Goal: Task Accomplishment & Management: Use online tool/utility

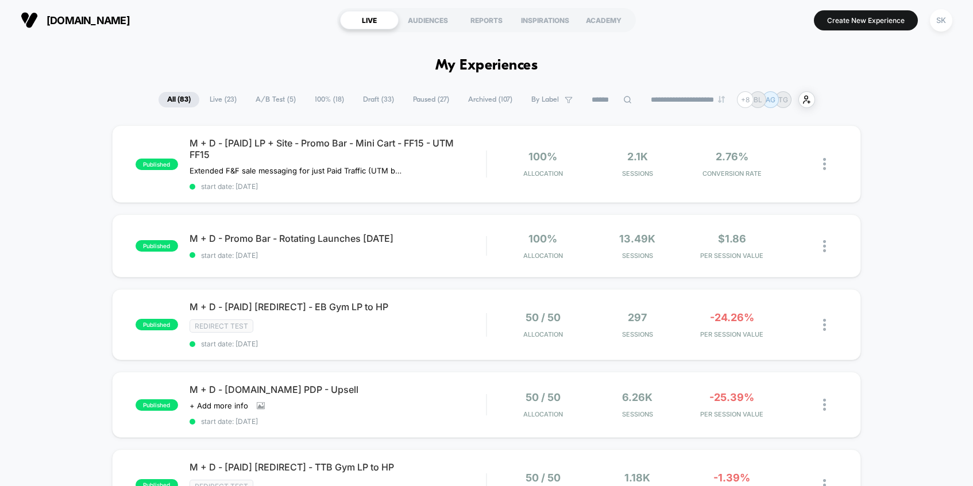
click at [288, 98] on span "A/B Test ( 5 )" at bounding box center [275, 100] width 57 height 16
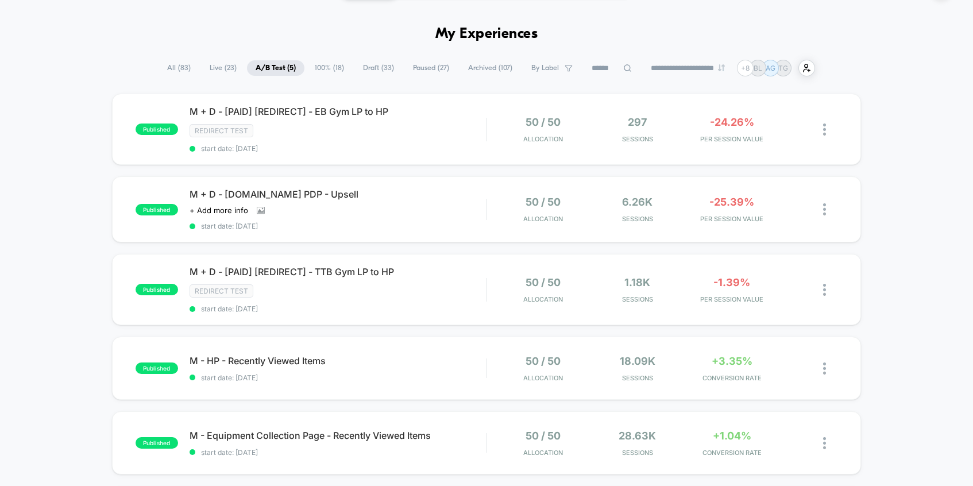
scroll to position [50, 0]
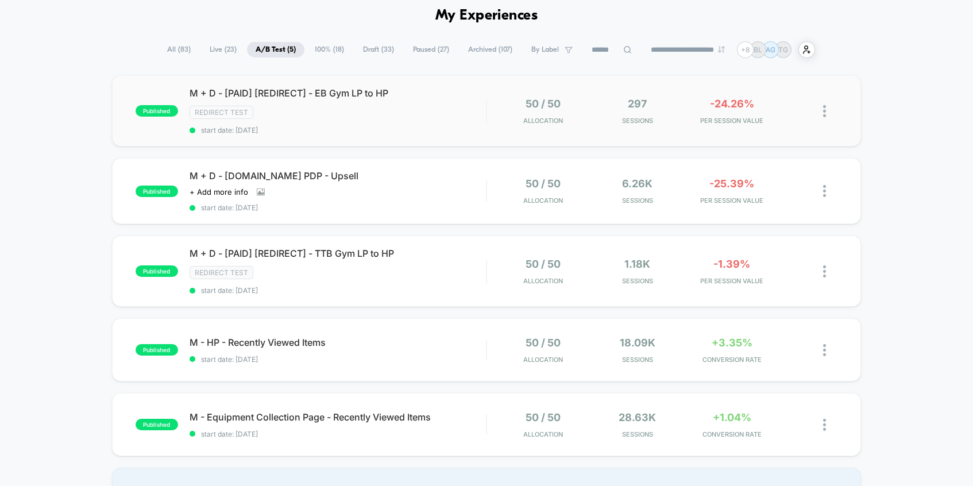
click at [824, 114] on img at bounding box center [824, 111] width 3 height 12
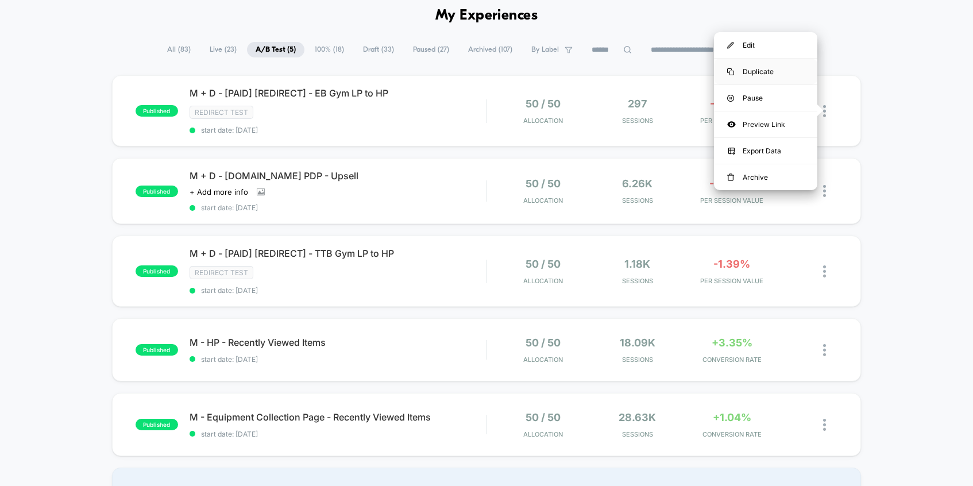
click at [761, 68] on div "Duplicate" at bounding box center [765, 72] width 103 height 26
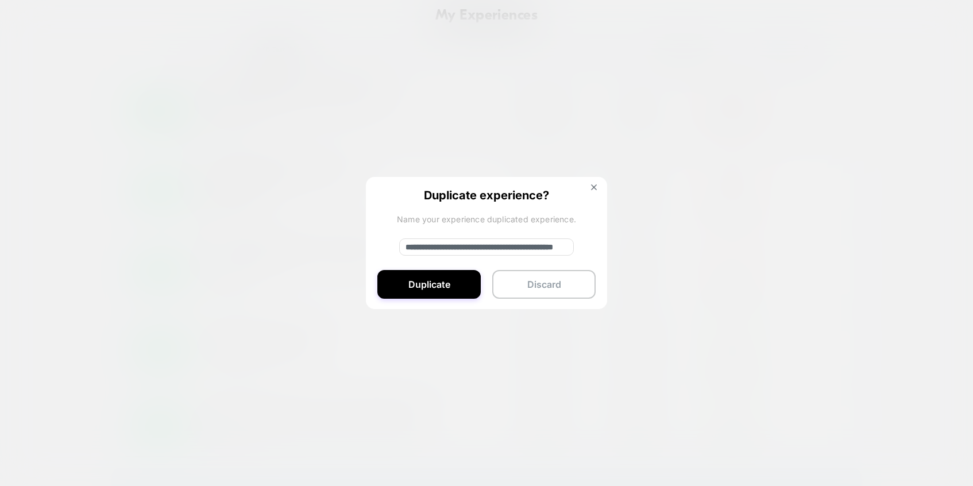
drag, startPoint x: 441, startPoint y: 248, endPoint x: 377, endPoint y: 246, distance: 64.4
click at [377, 246] on div "**********" at bounding box center [486, 243] width 241 height 133
type input "**********"
click at [445, 291] on button "Duplicate" at bounding box center [429, 284] width 103 height 29
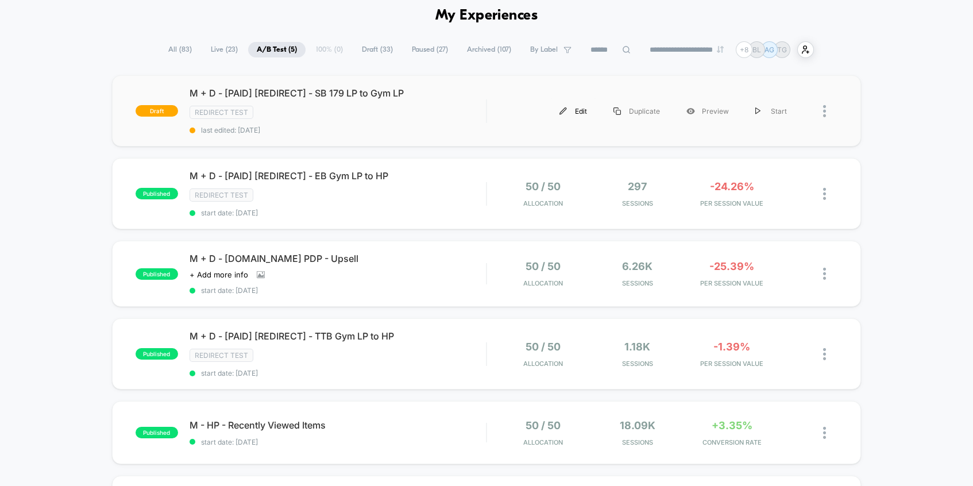
click at [575, 122] on div "Edit" at bounding box center [573, 111] width 54 height 26
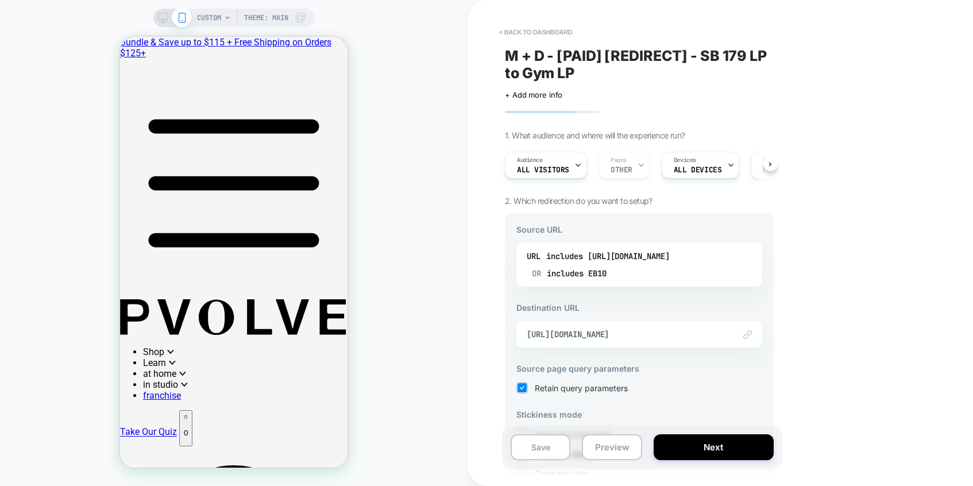
click at [619, 282] on div "URL includes [URL][DOMAIN_NAME] OR includes EB10" at bounding box center [640, 265] width 246 height 44
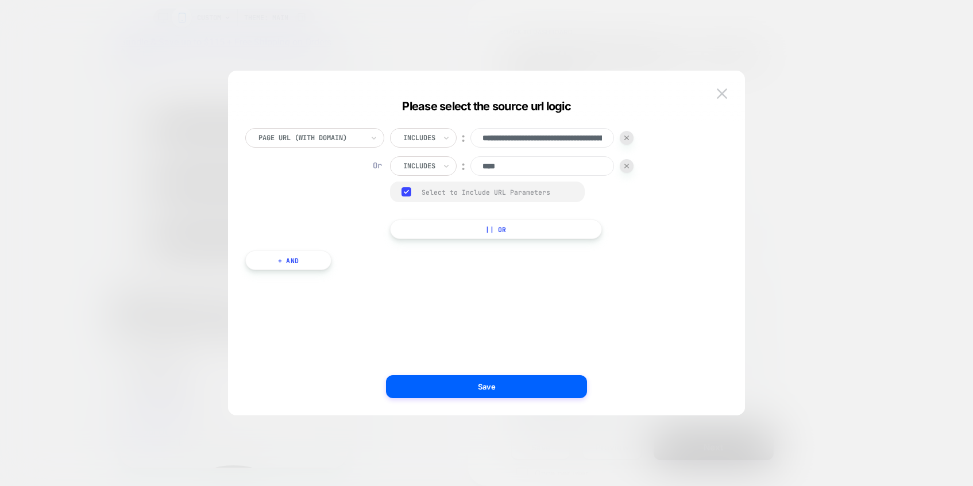
click at [567, 147] on input "**********" at bounding box center [543, 138] width 144 height 20
click at [567, 141] on input "**********" at bounding box center [543, 138] width 144 height 20
click at [628, 134] on div at bounding box center [627, 138] width 14 height 14
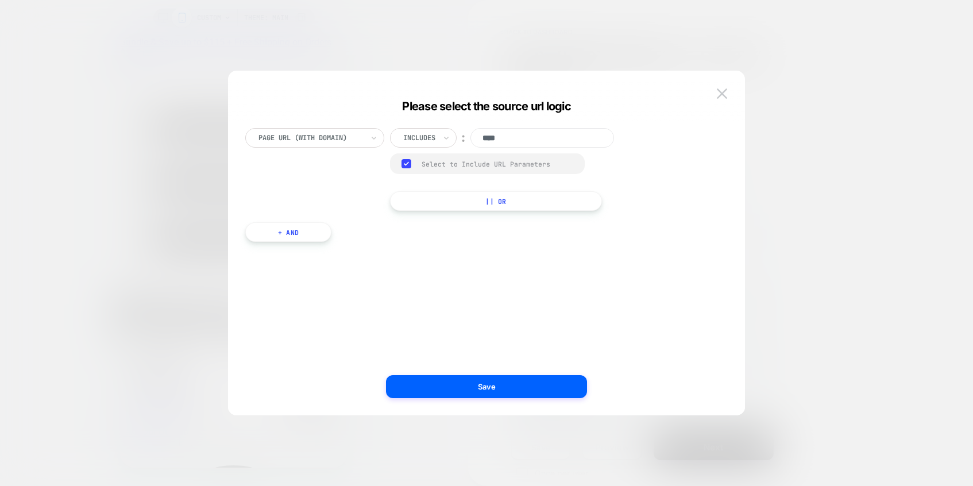
click at [568, 133] on input "****" at bounding box center [543, 138] width 144 height 20
type input "*"
paste input "**********"
type input "**********"
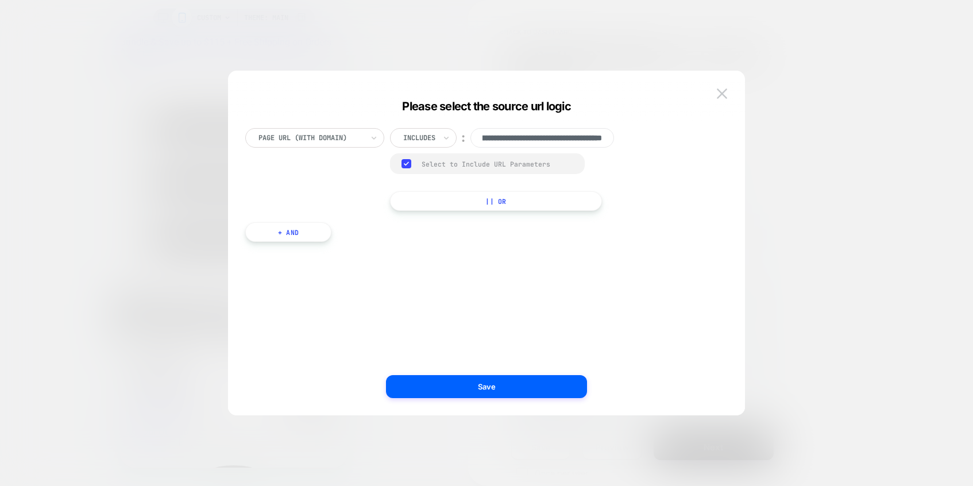
scroll to position [0, 0]
click at [427, 211] on div "**********" at bounding box center [481, 254] width 483 height 287
click at [456, 390] on button "Save" at bounding box center [486, 386] width 201 height 23
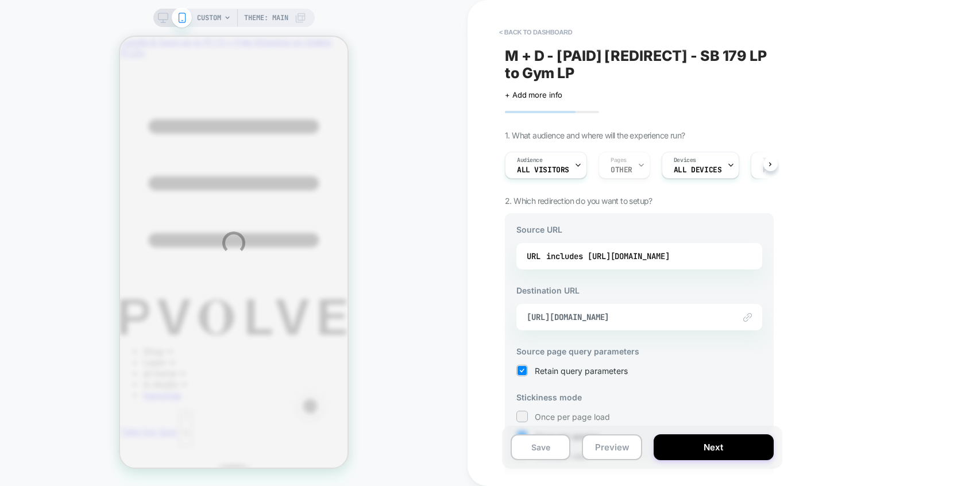
click at [651, 326] on div "CUSTOM Theme: MAIN < back to dashboard M + D - [PAID] [REDIRECT] - SB 179 LP to…" at bounding box center [486, 243] width 973 height 486
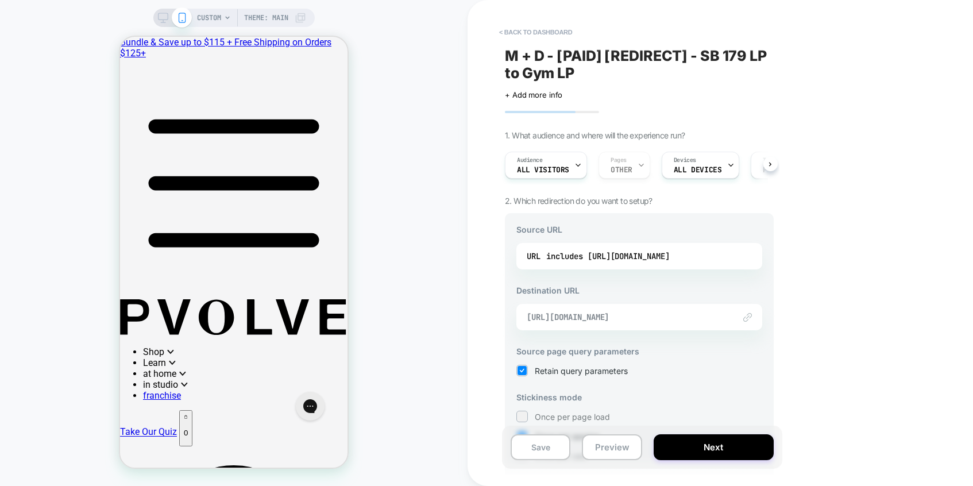
click at [673, 320] on span "[URL][DOMAIN_NAME]" at bounding box center [625, 317] width 197 height 10
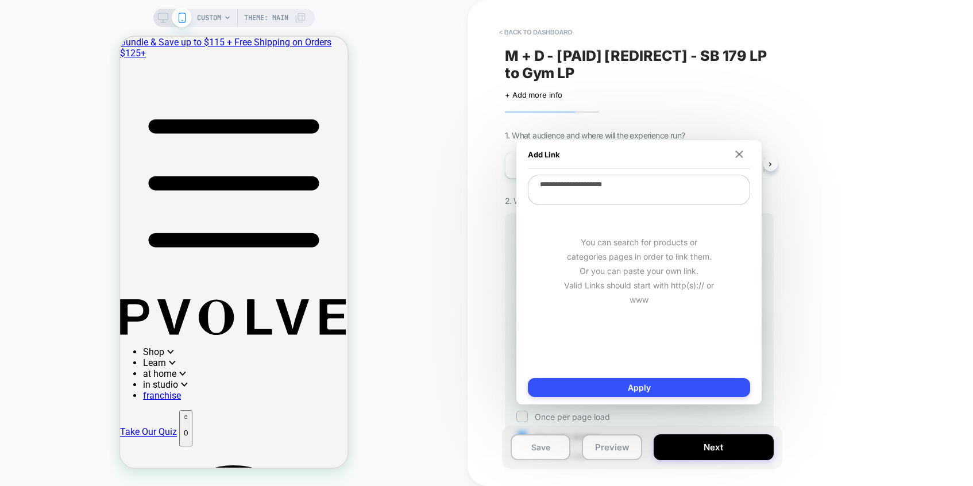
drag, startPoint x: 638, startPoint y: 185, endPoint x: 510, endPoint y: 185, distance: 127.6
click at [510, 186] on body "CUSTOM Theme: MAIN < back to dashboard M + D - [PAID] [REDIRECT] - SB 179 LP to…" at bounding box center [486, 243] width 973 height 486
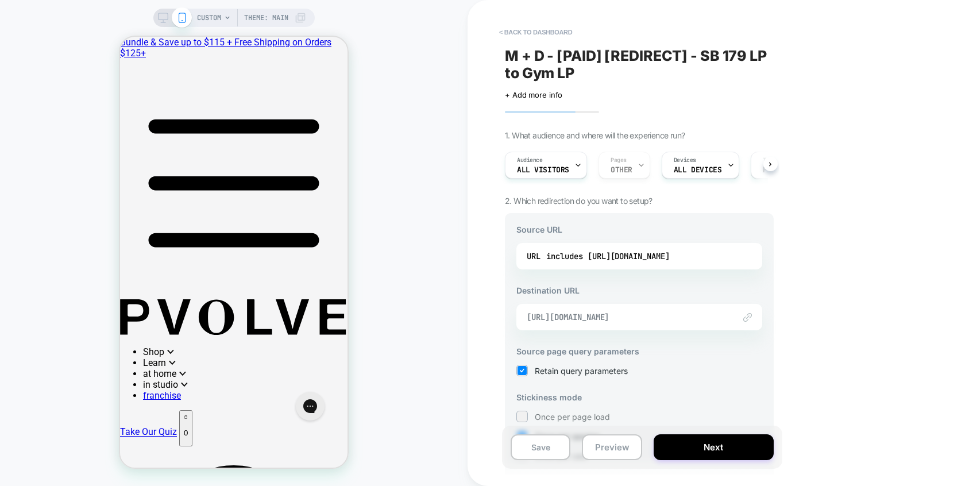
click at [653, 320] on span "[URL][DOMAIN_NAME]" at bounding box center [625, 317] width 197 height 10
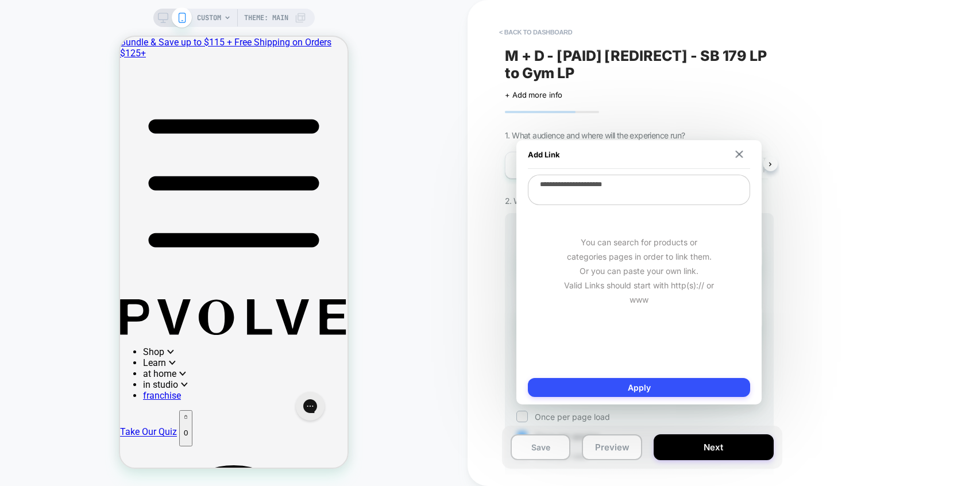
click at [645, 184] on textarea "**********" at bounding box center [639, 190] width 222 height 30
paste textarea "**********"
type textarea "**********"
type textarea "*"
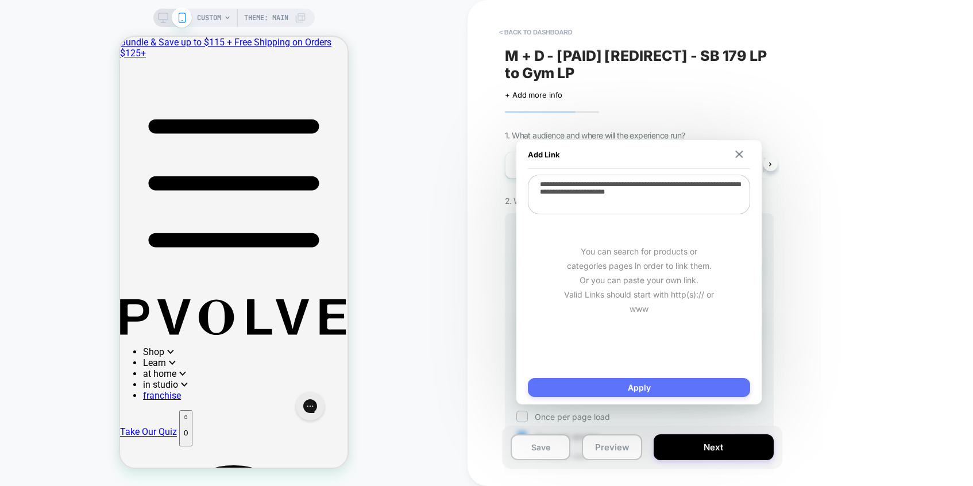
type textarea "**********"
click at [701, 394] on button "Apply" at bounding box center [639, 387] width 222 height 19
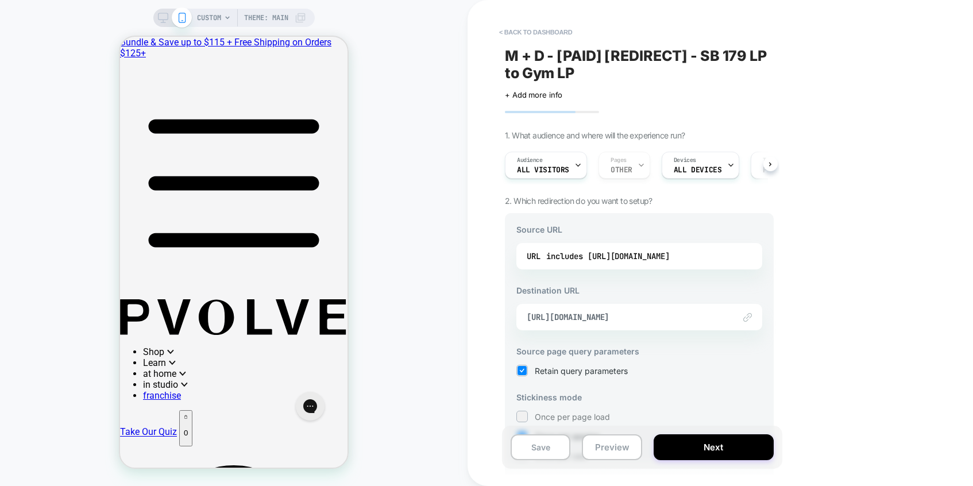
scroll to position [94, 0]
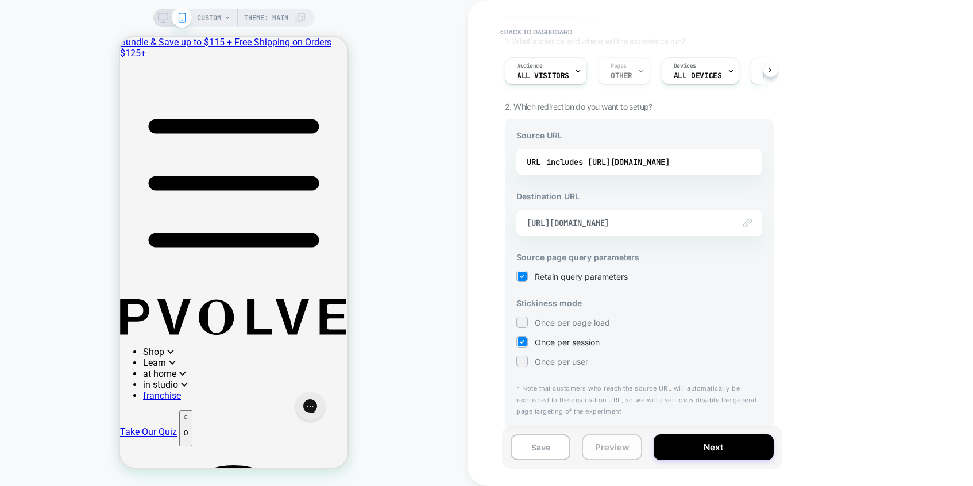
click at [609, 458] on button "Preview" at bounding box center [612, 447] width 60 height 26
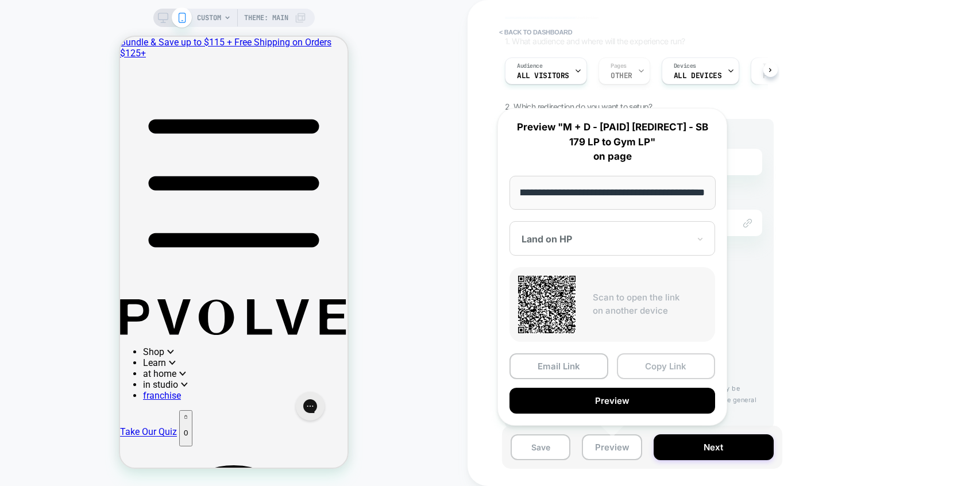
scroll to position [0, 0]
click at [669, 365] on button "Copy Link" at bounding box center [666, 366] width 99 height 26
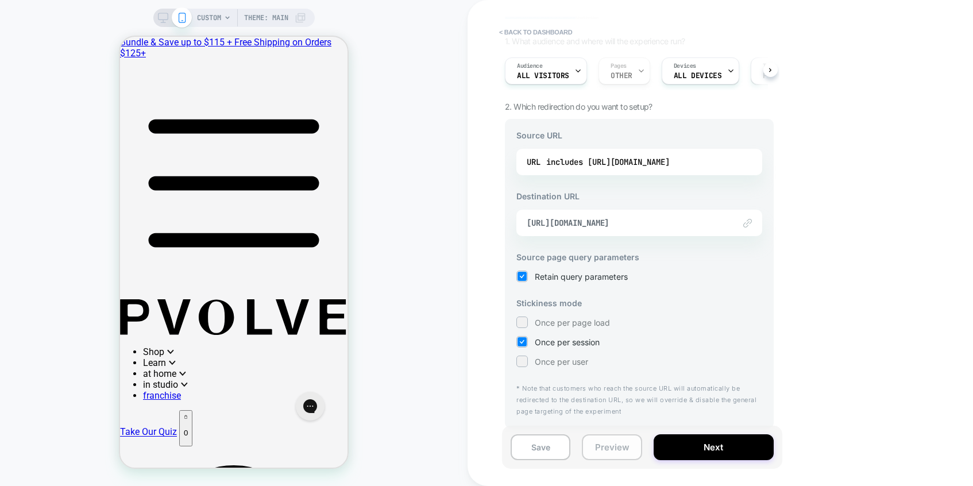
click at [617, 451] on button "Preview" at bounding box center [612, 447] width 60 height 26
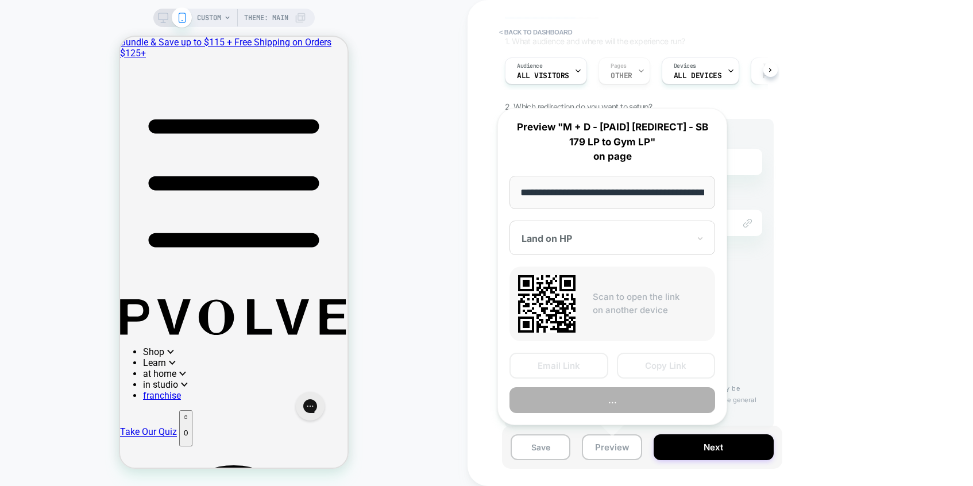
scroll to position [0, 325]
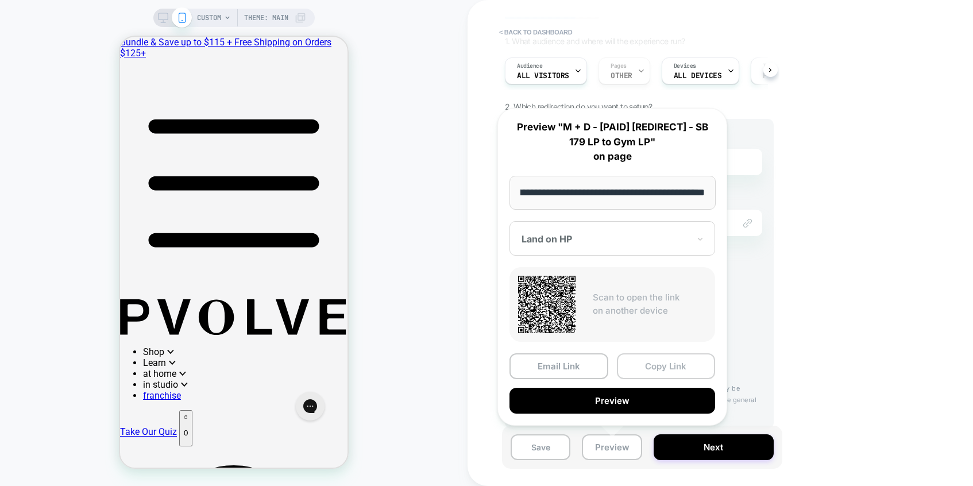
click at [664, 364] on button "Copy Link" at bounding box center [666, 366] width 99 height 26
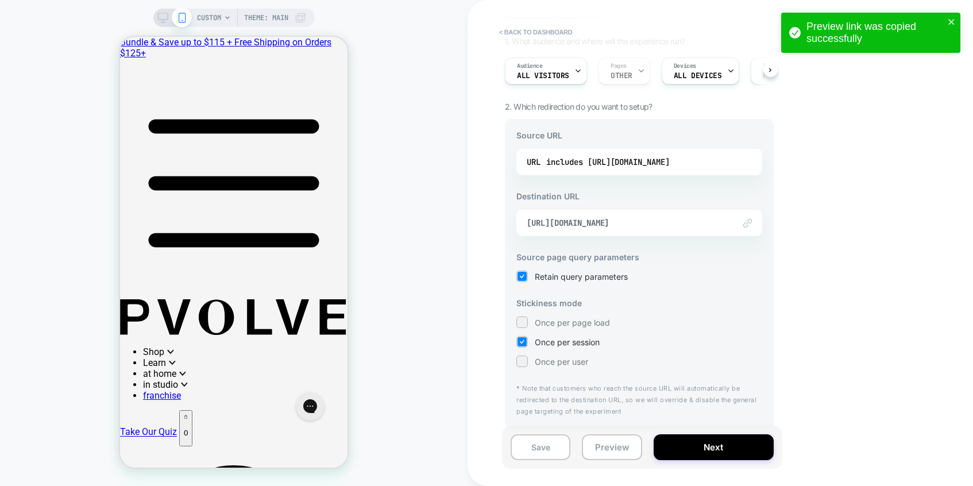
click at [819, 250] on div "< back to dashboard M + D - [PAID] [REDIRECT] - SB 179 LP to Gym LP Click to ed…" at bounding box center [721, 243] width 506 height 486
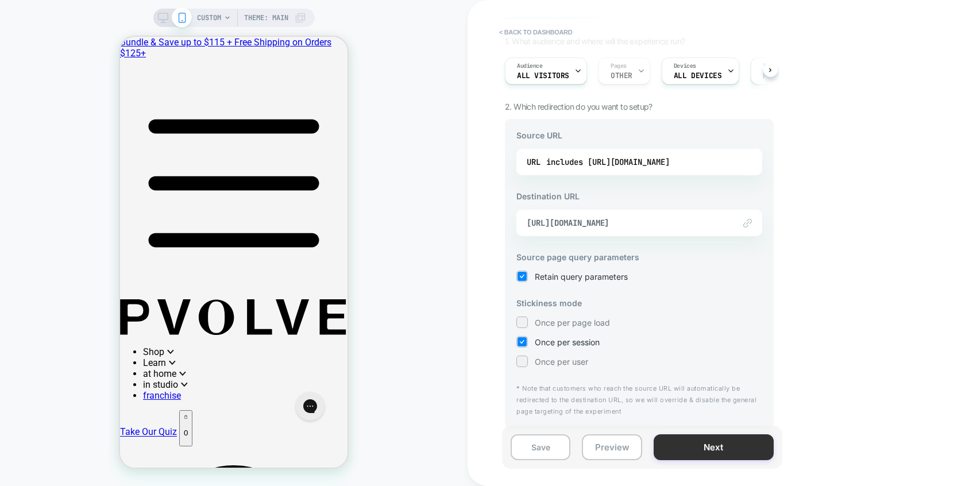
click at [673, 448] on button "Next" at bounding box center [714, 447] width 120 height 26
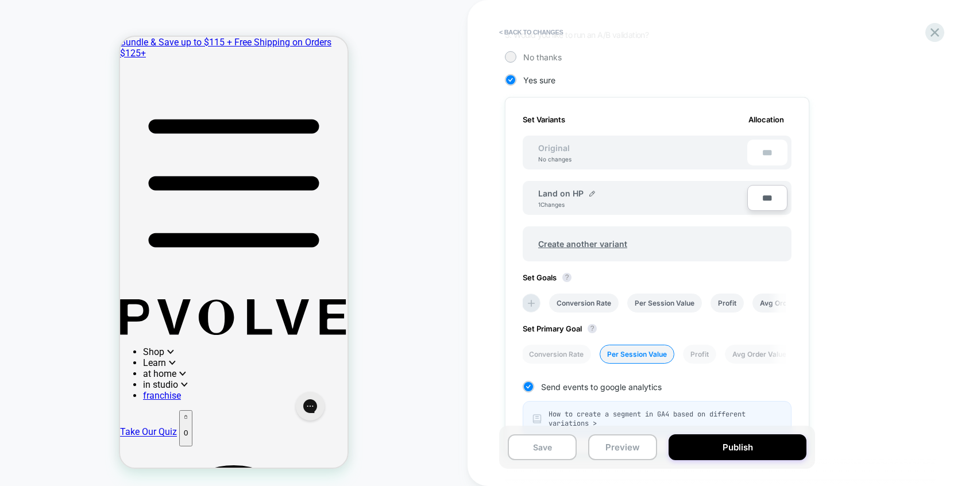
scroll to position [403, 0]
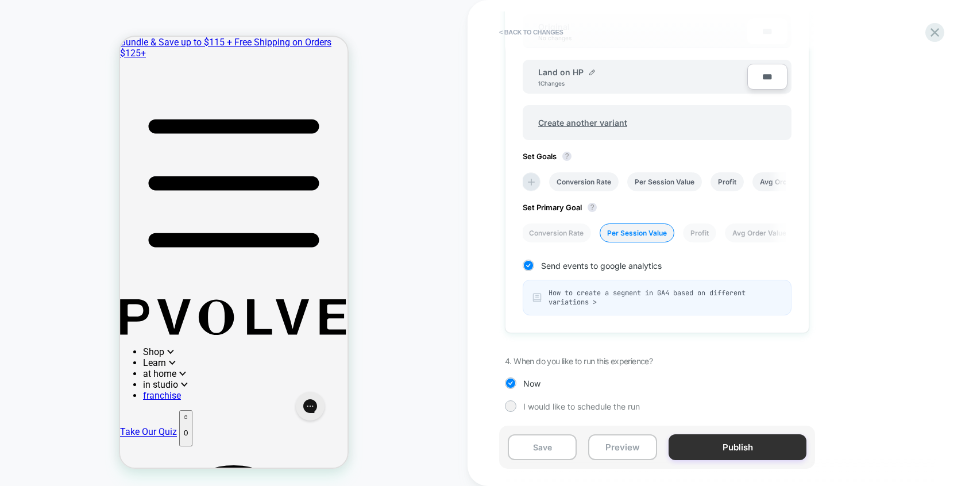
click at [748, 456] on button "Publish" at bounding box center [738, 447] width 138 height 26
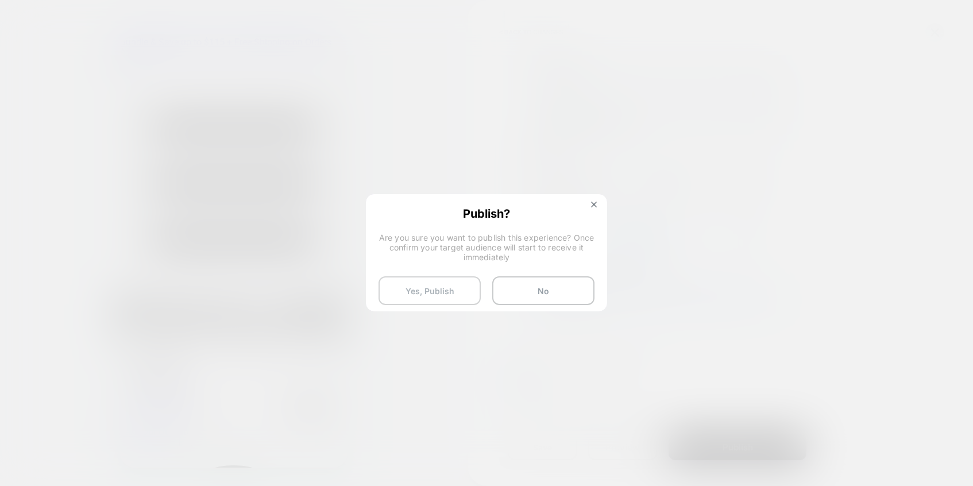
click at [429, 296] on button "Yes, Publish" at bounding box center [430, 290] width 102 height 29
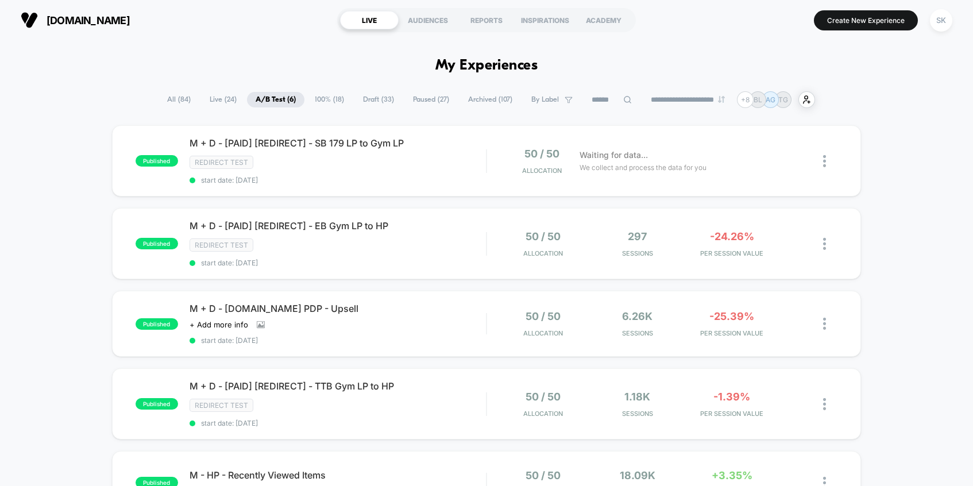
scroll to position [139, 0]
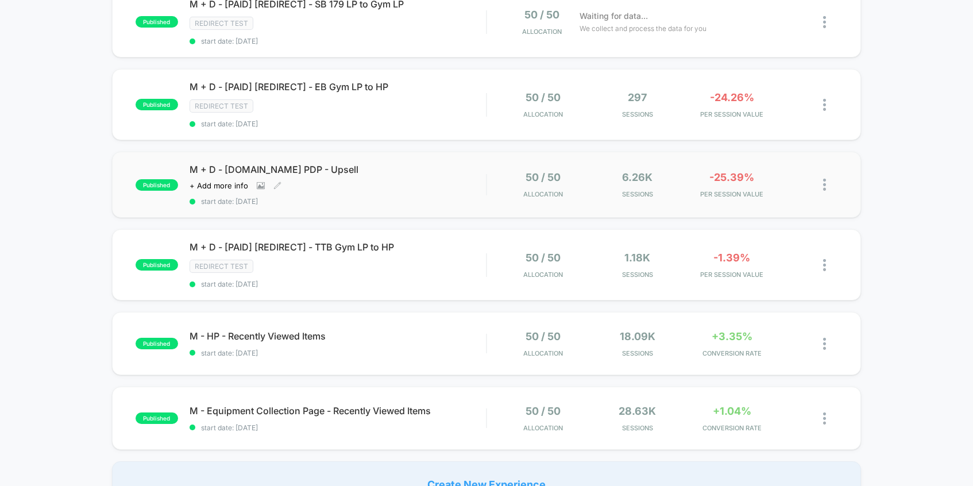
click at [475, 190] on div "M + D - [DOMAIN_NAME] PDP - Upsell Click to view images Click to edit experienc…" at bounding box center [338, 185] width 297 height 42
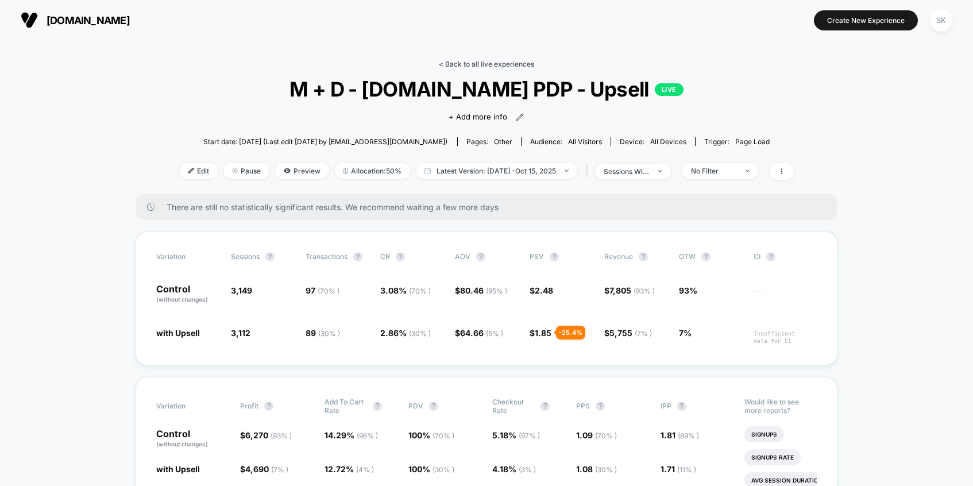
click at [478, 63] on link "< Back to all live experiences" at bounding box center [486, 64] width 95 height 9
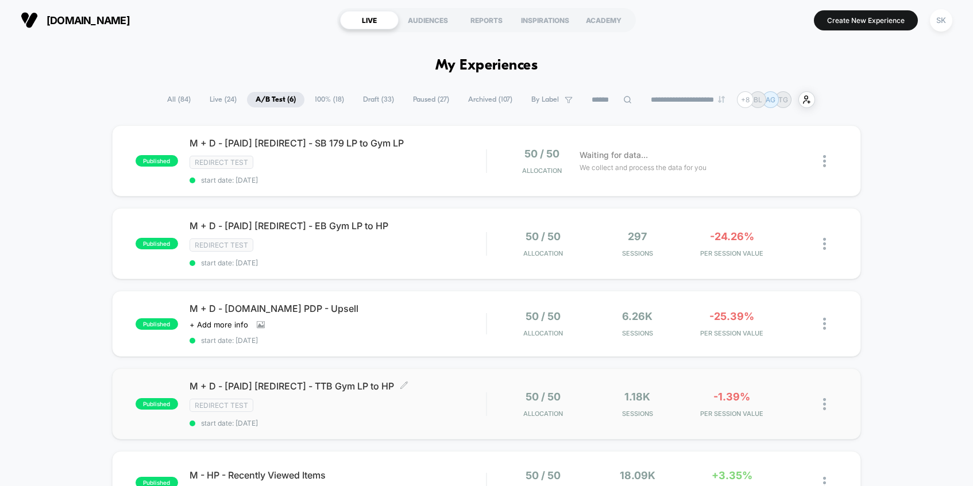
click at [473, 403] on div "Redirect Test" at bounding box center [338, 405] width 297 height 13
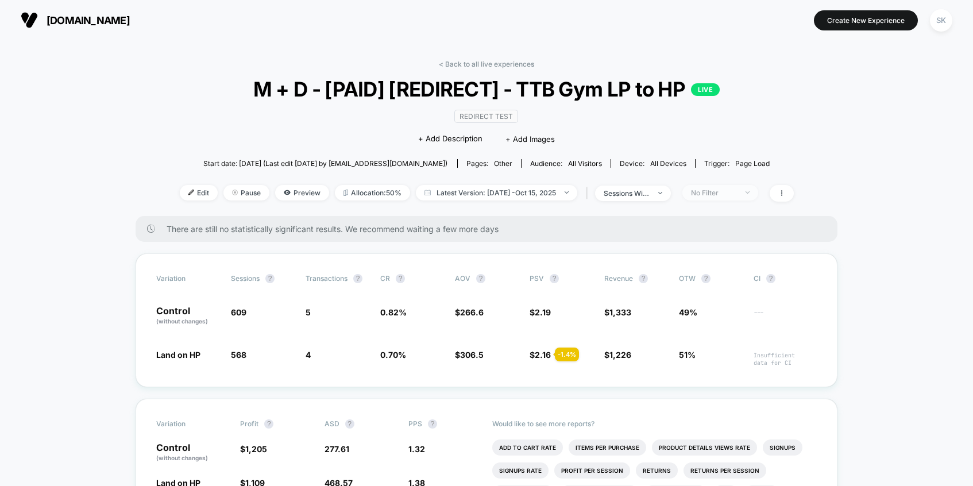
click at [713, 193] on div "No Filter" at bounding box center [714, 192] width 46 height 9
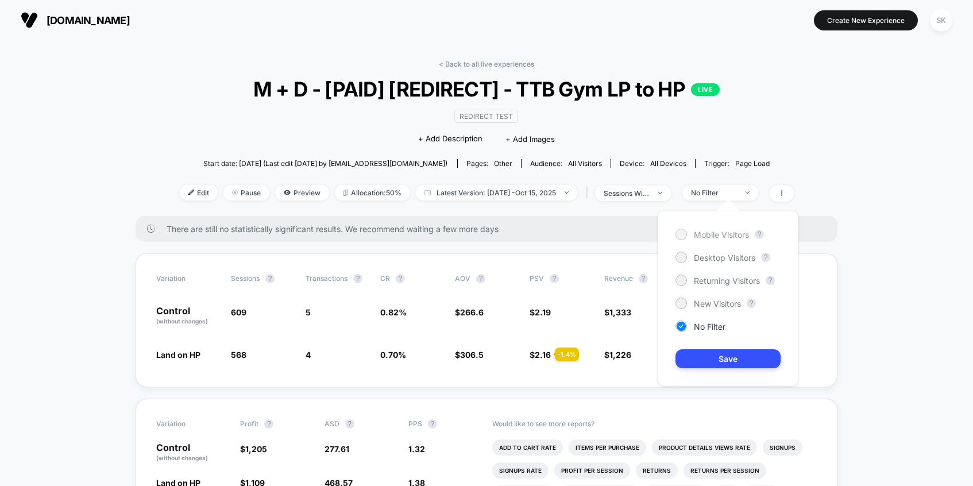
click at [706, 234] on span "Mobile Visitors" at bounding box center [721, 235] width 55 height 10
click at [699, 347] on div "Mobile Visitors ? Desktop Visitors ? Returning Visitors ? New Visitors ? No Fil…" at bounding box center [728, 298] width 141 height 175
click at [698, 353] on button "Save" at bounding box center [728, 358] width 105 height 19
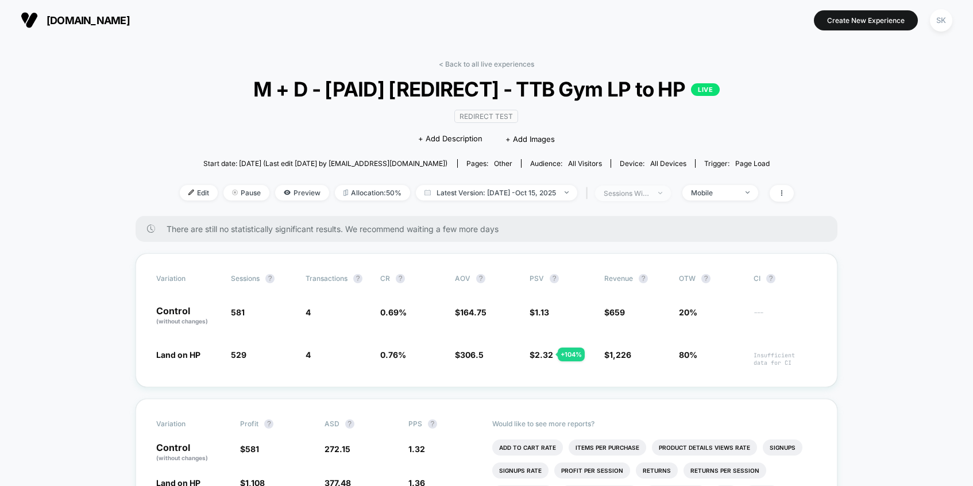
click at [630, 196] on div "sessions with impression" at bounding box center [627, 193] width 46 height 9
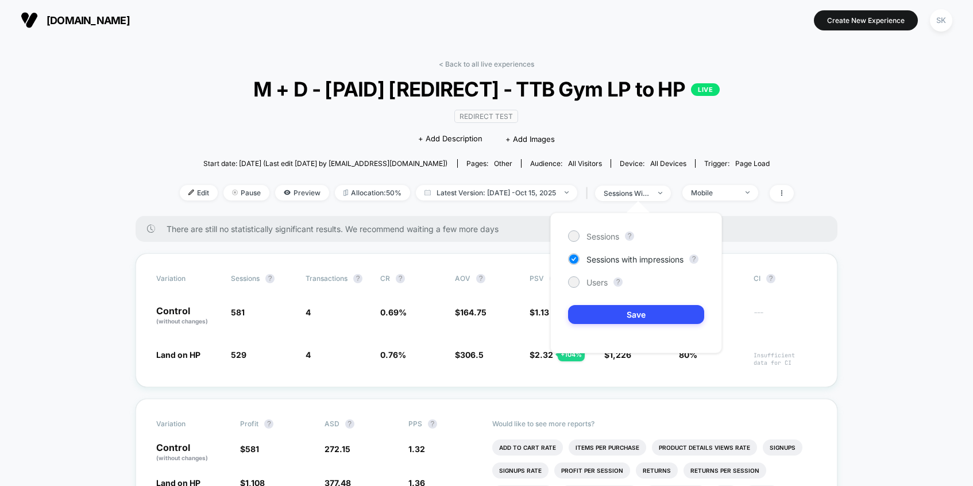
click at [597, 288] on div "Sessions ? Sessions with impressions ? Users ? Save" at bounding box center [637, 283] width 172 height 141
click at [604, 240] on span "Sessions" at bounding box center [603, 237] width 33 height 10
click at [603, 311] on button "Save" at bounding box center [636, 314] width 136 height 19
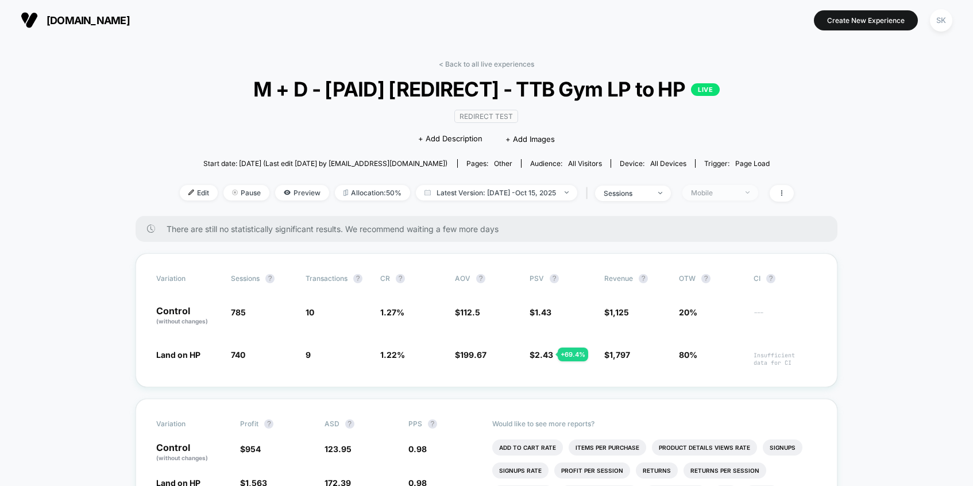
click at [702, 194] on div "Mobile" at bounding box center [714, 192] width 46 height 9
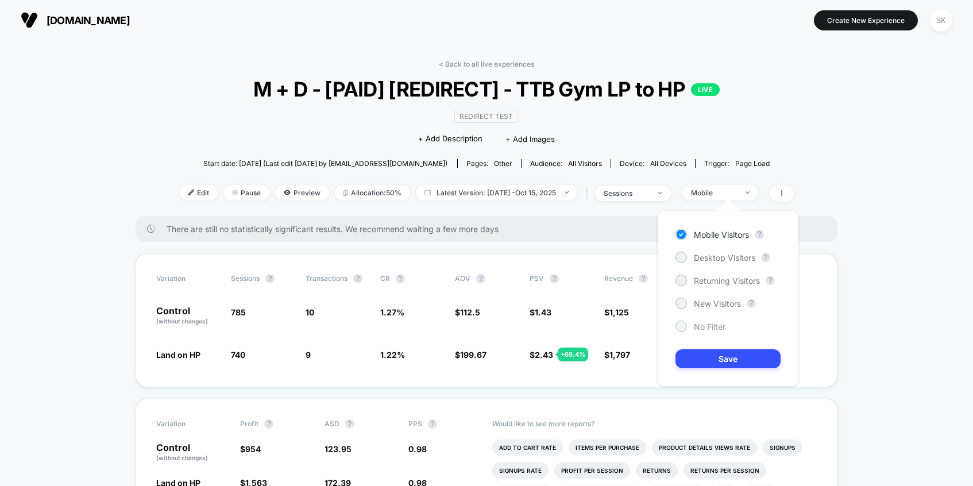
click at [691, 326] on div "No Filter" at bounding box center [701, 326] width 50 height 11
click at [696, 363] on button "Save" at bounding box center [728, 358] width 105 height 19
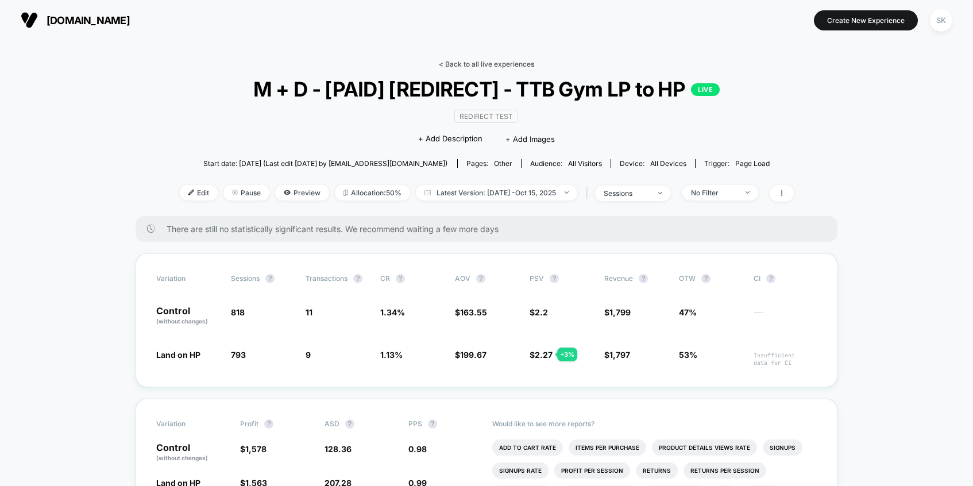
click at [496, 67] on link "< Back to all live experiences" at bounding box center [486, 64] width 95 height 9
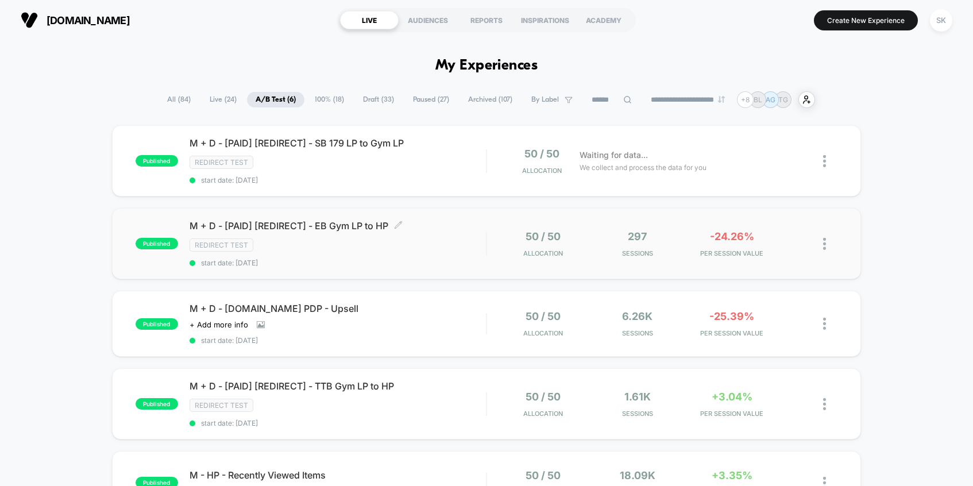
click at [474, 240] on div "Redirect Test" at bounding box center [338, 244] width 297 height 13
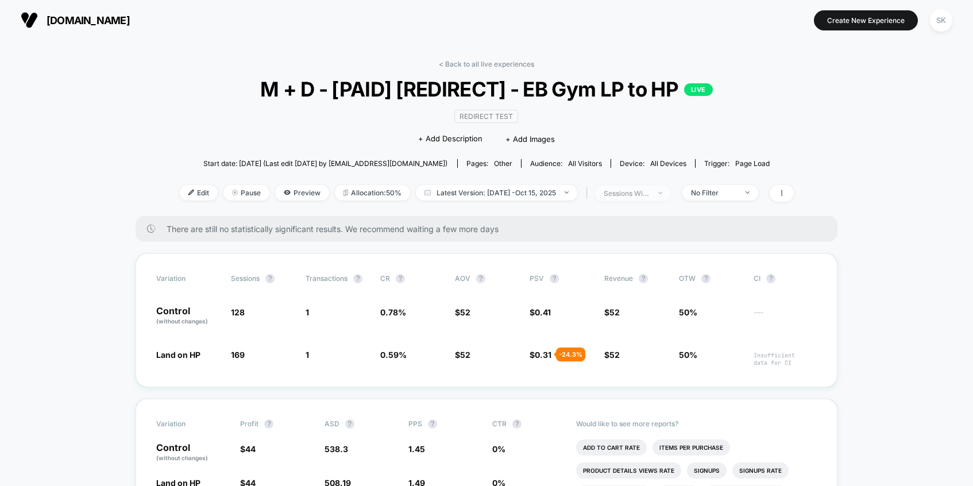
click at [650, 193] on div "sessions with impression" at bounding box center [627, 193] width 46 height 9
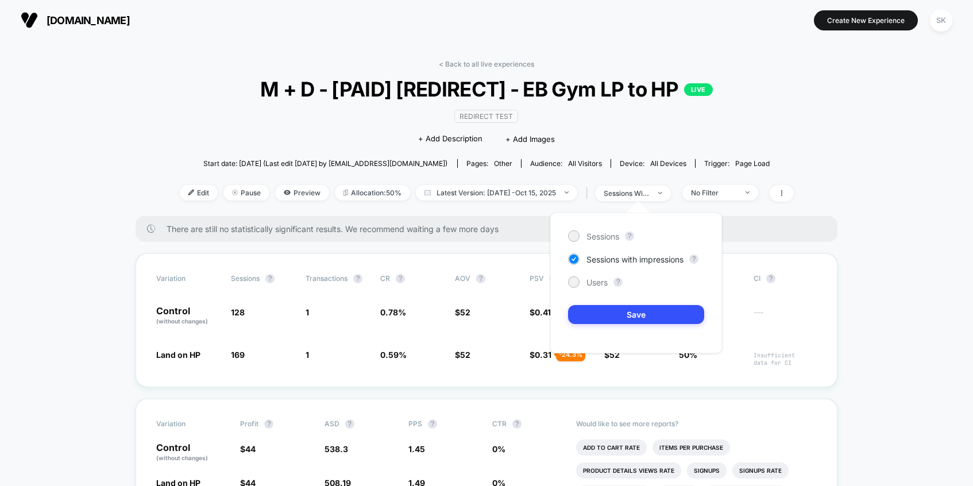
click at [626, 241] on div "Sessions ?" at bounding box center [636, 235] width 136 height 11
click at [610, 236] on span "Sessions" at bounding box center [603, 237] width 33 height 10
click at [606, 312] on button "Save" at bounding box center [636, 314] width 136 height 19
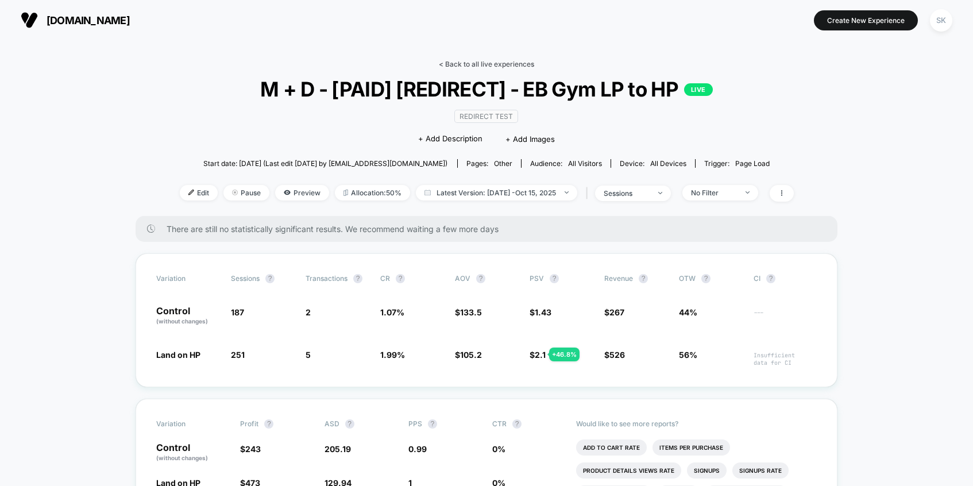
click at [480, 64] on link "< Back to all live experiences" at bounding box center [486, 64] width 95 height 9
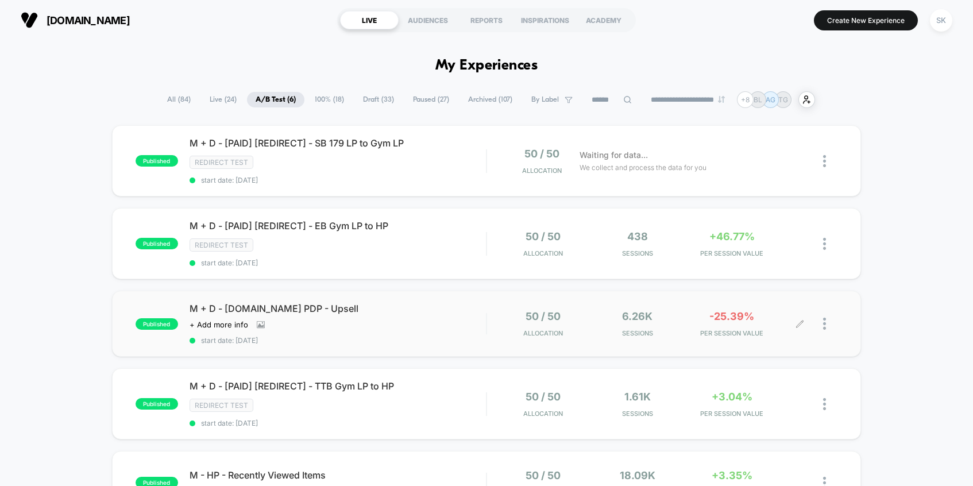
click at [665, 330] on span "Sessions" at bounding box center [637, 333] width 89 height 8
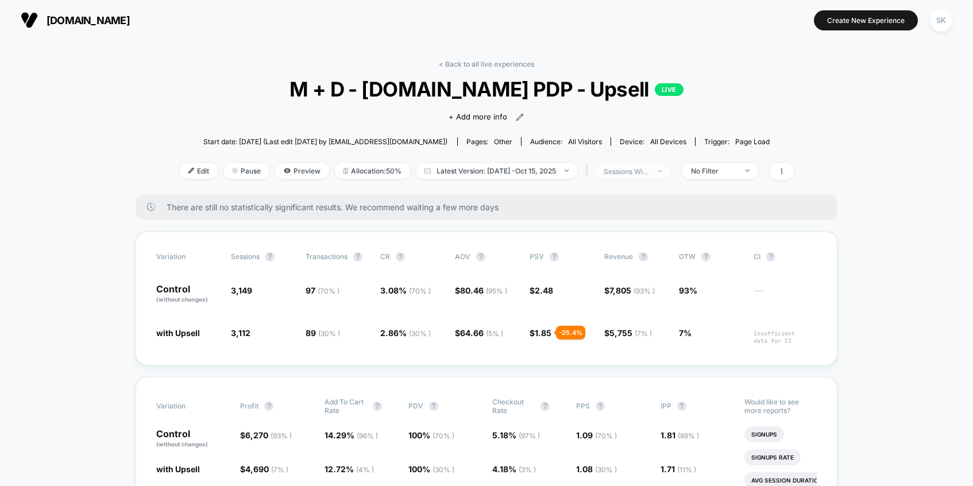
click at [626, 172] on div "sessions with impression" at bounding box center [627, 171] width 46 height 9
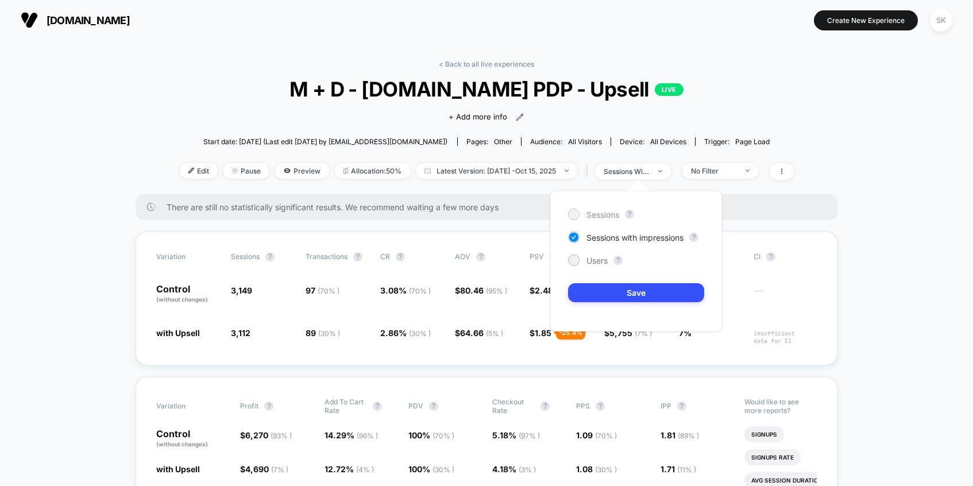
click at [593, 210] on span "Sessions" at bounding box center [603, 215] width 33 height 10
click at [598, 298] on button "Save" at bounding box center [636, 292] width 136 height 19
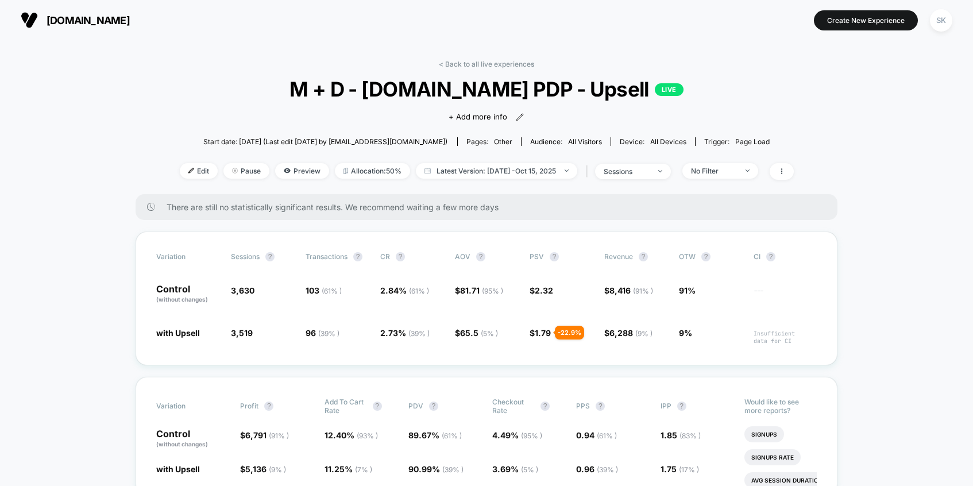
click at [491, 71] on div "< Back to all live experiences M + D - [DOMAIN_NAME] PDP - Upsell LIVE Click to…" at bounding box center [487, 127] width 614 height 134
click at [492, 69] on div "< Back to all live experiences M + D - [DOMAIN_NAME] PDP - Upsell LIVE Click to…" at bounding box center [487, 127] width 614 height 134
click at [492, 68] on div "< Back to all live experiences M + D - [DOMAIN_NAME] PDP - Upsell LIVE Click to…" at bounding box center [487, 127] width 614 height 134
click at [492, 67] on link "< Back to all live experiences" at bounding box center [486, 64] width 95 height 9
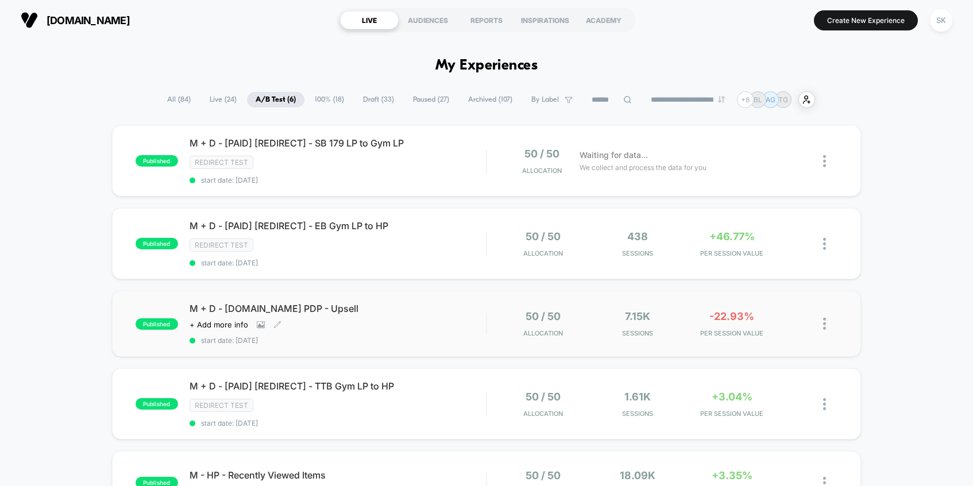
click at [426, 336] on span "start date: [DATE]" at bounding box center [338, 340] width 297 height 9
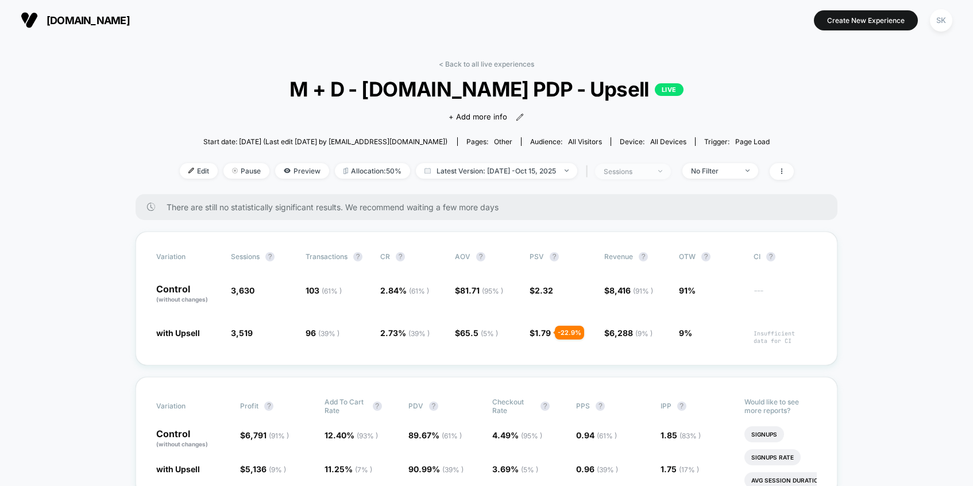
click at [648, 172] on div "sessions" at bounding box center [627, 171] width 46 height 9
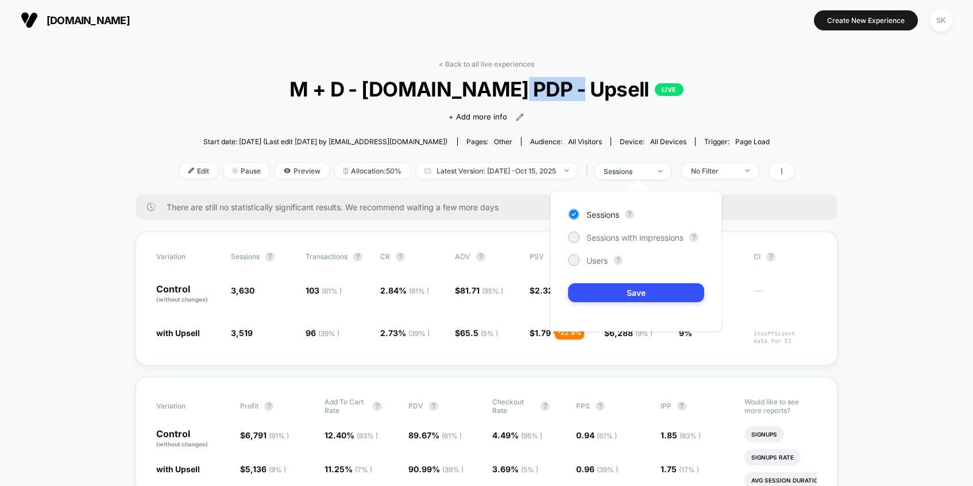
drag, startPoint x: 541, startPoint y: 90, endPoint x: 599, endPoint y: 94, distance: 58.7
click at [599, 94] on span "M + D - [DOMAIN_NAME] PDP - Upsell LIVE" at bounding box center [486, 89] width 553 height 24
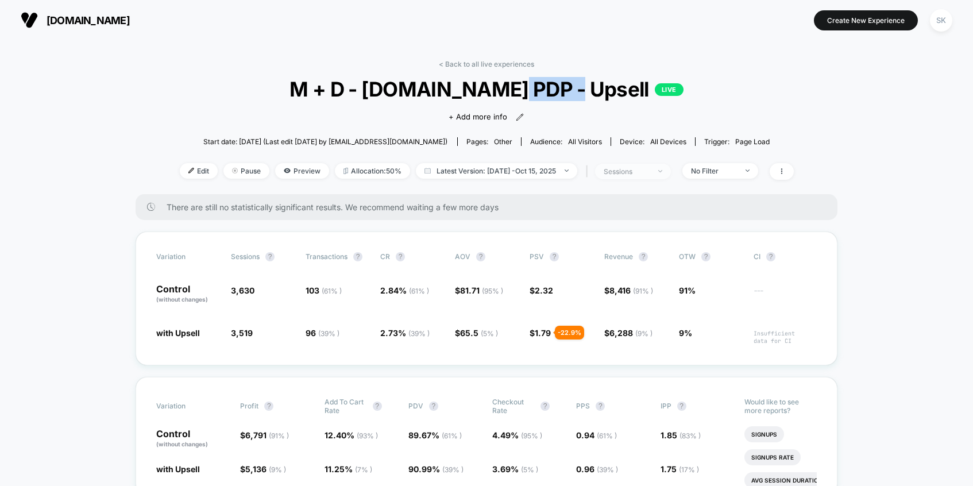
click at [629, 178] on span "sessions" at bounding box center [633, 172] width 76 height 16
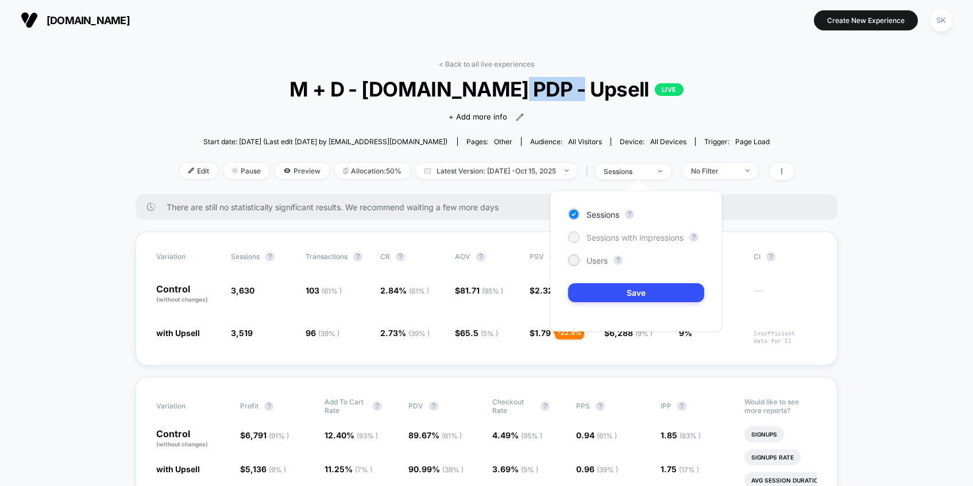
click at [605, 236] on span "Sessions with impressions" at bounding box center [635, 238] width 97 height 10
click at [599, 288] on button "Save" at bounding box center [636, 292] width 136 height 19
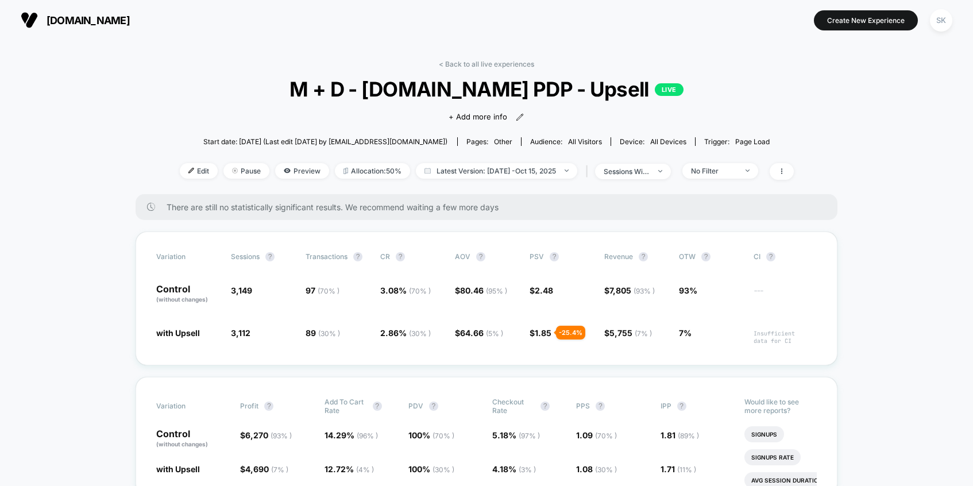
click at [657, 92] on span "M + D - [DOMAIN_NAME] PDP - Upsell LIVE" at bounding box center [486, 89] width 553 height 24
click at [517, 65] on link "< Back to all live experiences" at bounding box center [486, 64] width 95 height 9
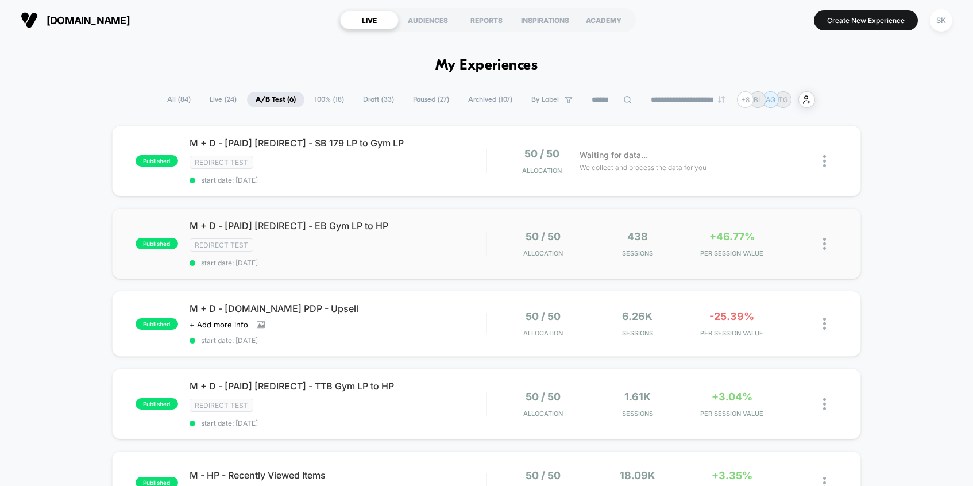
click at [676, 222] on div "published M + D - [PAID] [REDIRECT] - EB Gym LP to HP Redirect Test start date:…" at bounding box center [486, 243] width 749 height 71
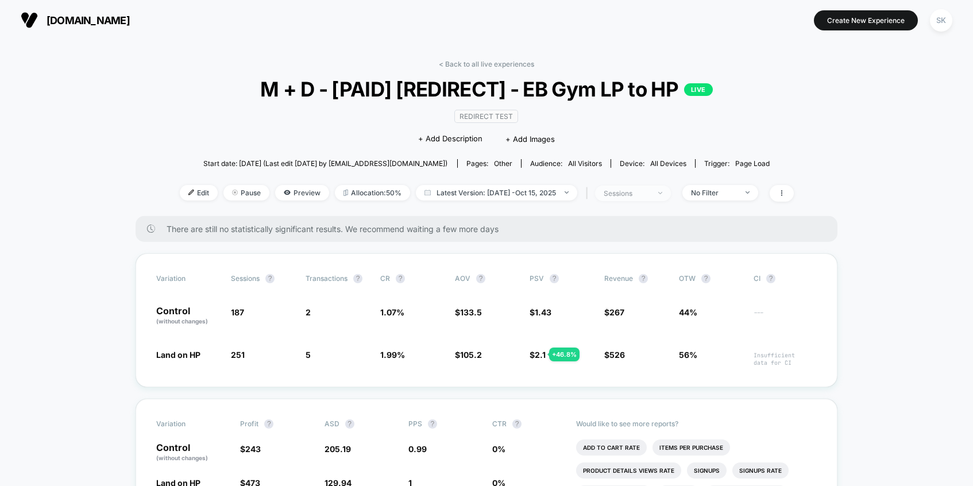
click at [671, 188] on span "sessions" at bounding box center [633, 194] width 76 height 16
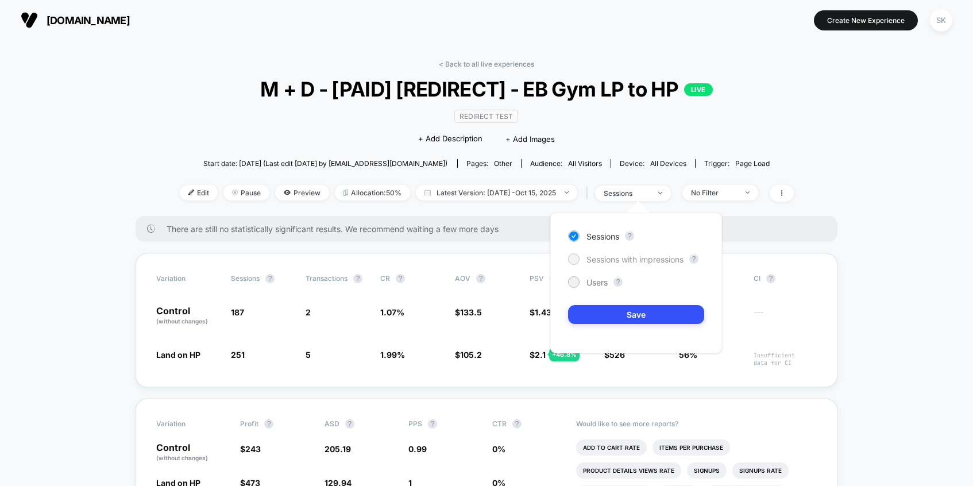
click at [625, 259] on span "Sessions with impressions" at bounding box center [635, 260] width 97 height 10
click at [575, 237] on div at bounding box center [573, 236] width 9 height 9
click at [576, 263] on div at bounding box center [573, 258] width 11 height 11
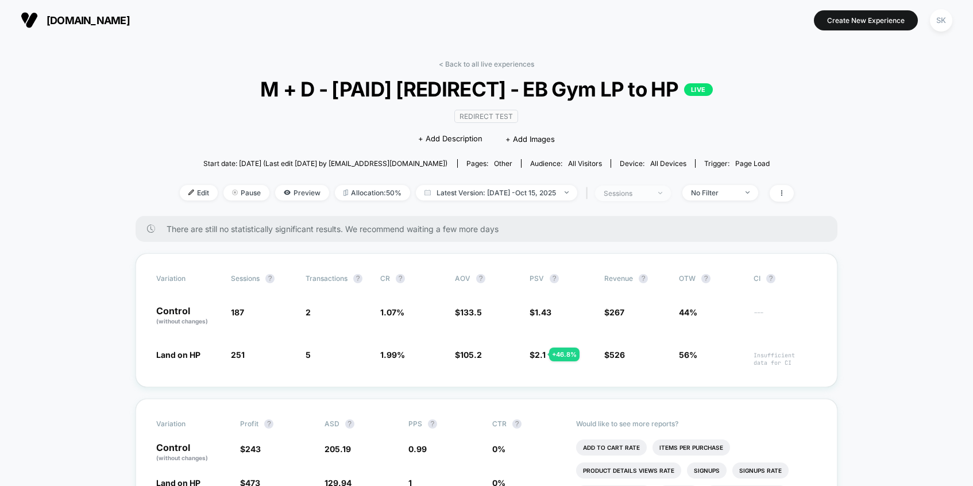
click at [650, 189] on div "sessions" at bounding box center [627, 193] width 46 height 9
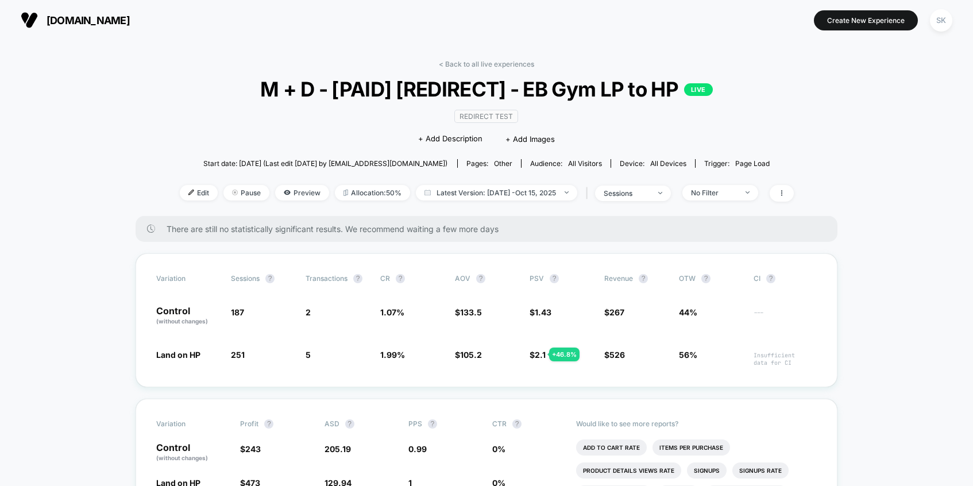
click at [477, 65] on link "< Back to all live experiences" at bounding box center [486, 64] width 95 height 9
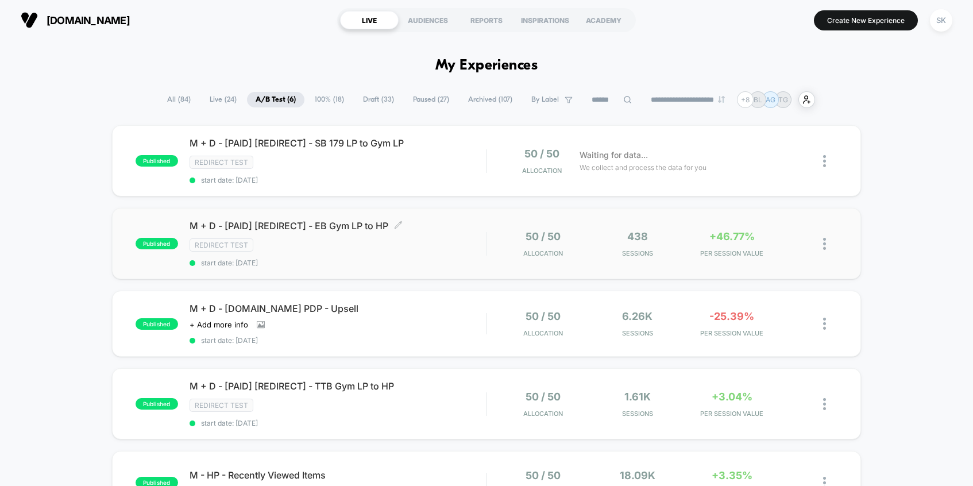
click at [424, 226] on span "M + D - [PAID] [REDIRECT] - EB Gym LP to HP Click to edit experience details" at bounding box center [338, 225] width 297 height 11
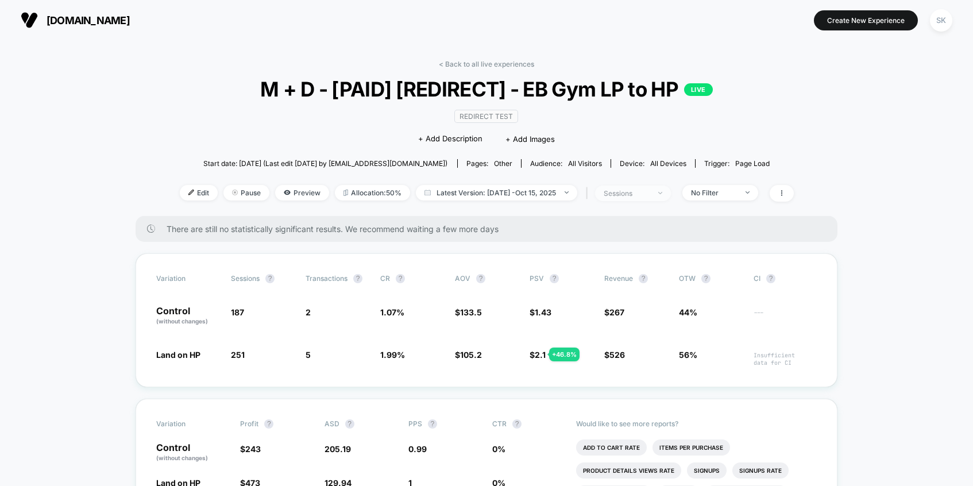
click at [634, 186] on span "sessions" at bounding box center [633, 194] width 76 height 16
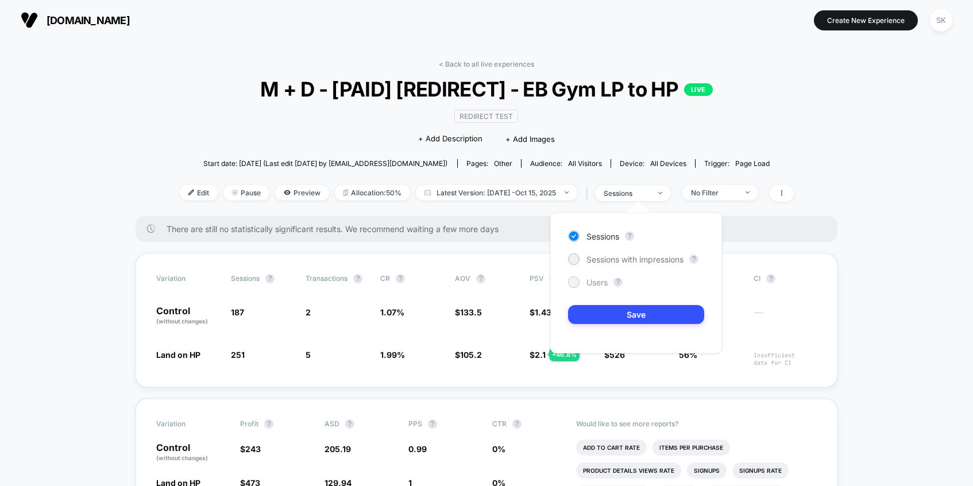
click at [601, 278] on span "Users" at bounding box center [597, 283] width 21 height 10
click at [600, 312] on button "Save" at bounding box center [636, 314] width 136 height 19
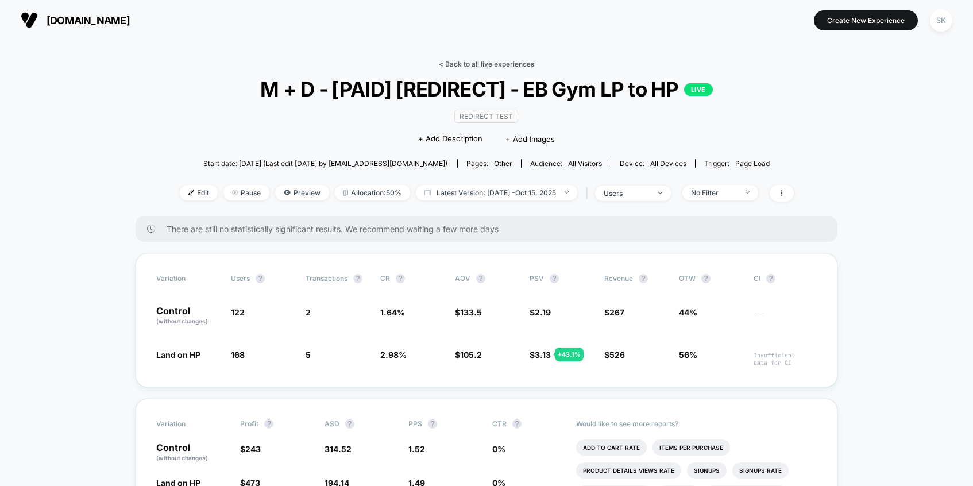
click at [490, 61] on link "< Back to all live experiences" at bounding box center [486, 64] width 95 height 9
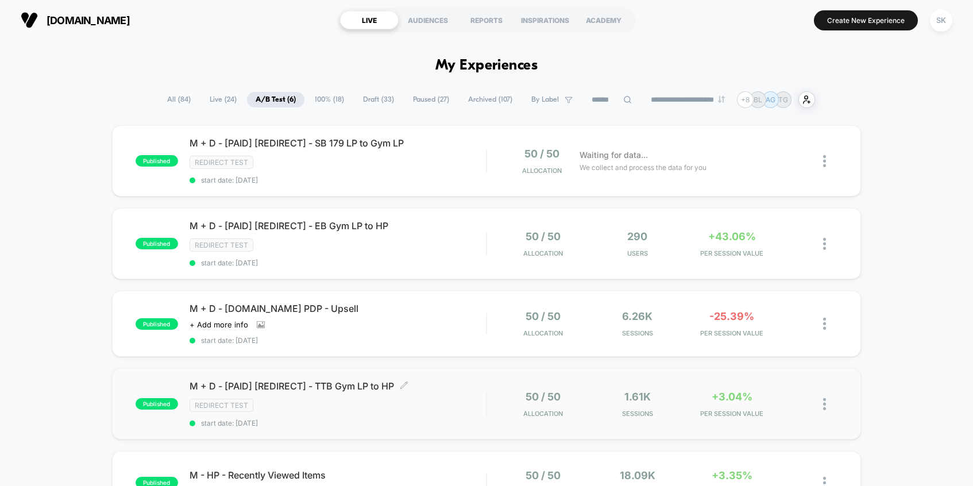
click at [432, 381] on span "M + D - [PAID] [REDIRECT] - TTB Gym LP to HP Click to edit experience details" at bounding box center [338, 385] width 297 height 11
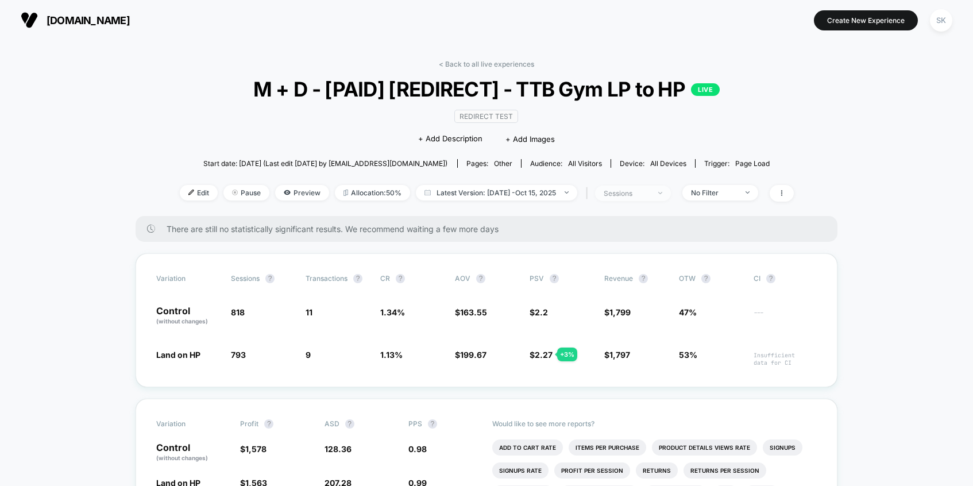
click at [639, 199] on div "| sessions" at bounding box center [627, 193] width 88 height 17
click at [641, 194] on div "sessions" at bounding box center [627, 193] width 46 height 9
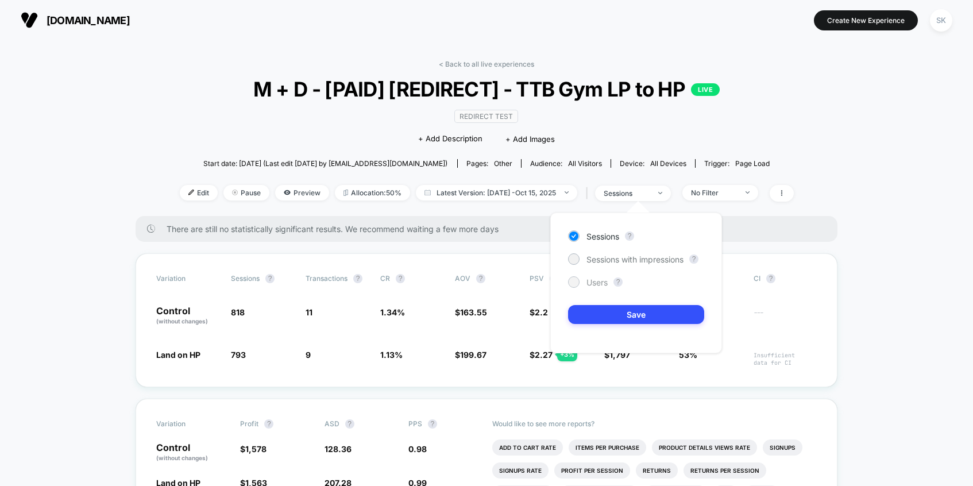
click at [606, 284] on span "Users" at bounding box center [597, 283] width 21 height 10
click at [606, 319] on button "Save" at bounding box center [636, 314] width 136 height 19
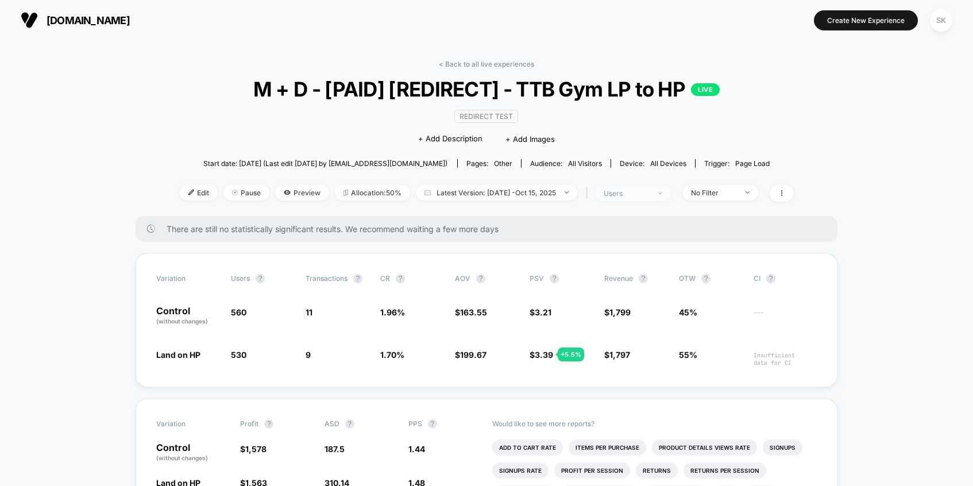
click at [640, 194] on div "users" at bounding box center [627, 193] width 46 height 9
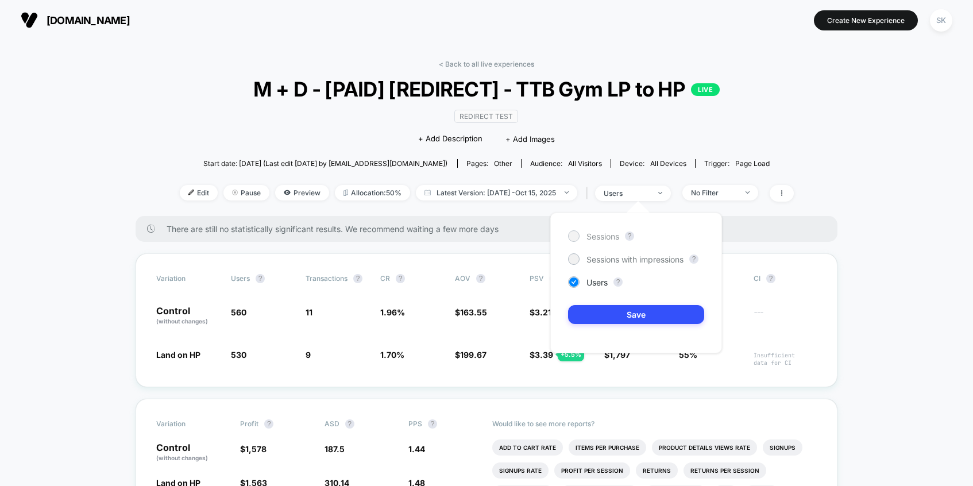
click at [616, 232] on span "Sessions" at bounding box center [603, 237] width 33 height 10
click at [619, 261] on span "Sessions with impressions" at bounding box center [635, 260] width 97 height 10
click at [619, 300] on div "Sessions ? Sessions with impressions ? Users ? Save" at bounding box center [637, 283] width 172 height 141
click at [619, 306] on button "Save" at bounding box center [636, 314] width 136 height 19
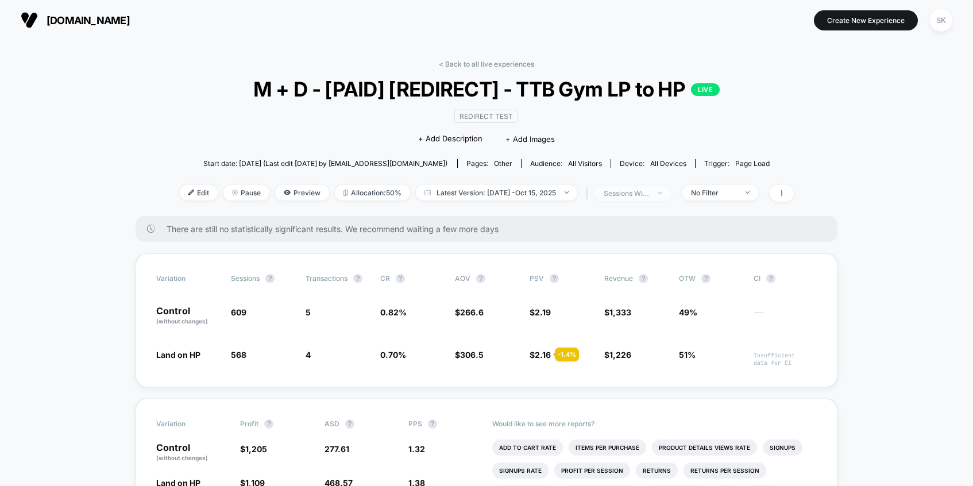
click at [642, 193] on div "sessions with impression" at bounding box center [627, 193] width 46 height 9
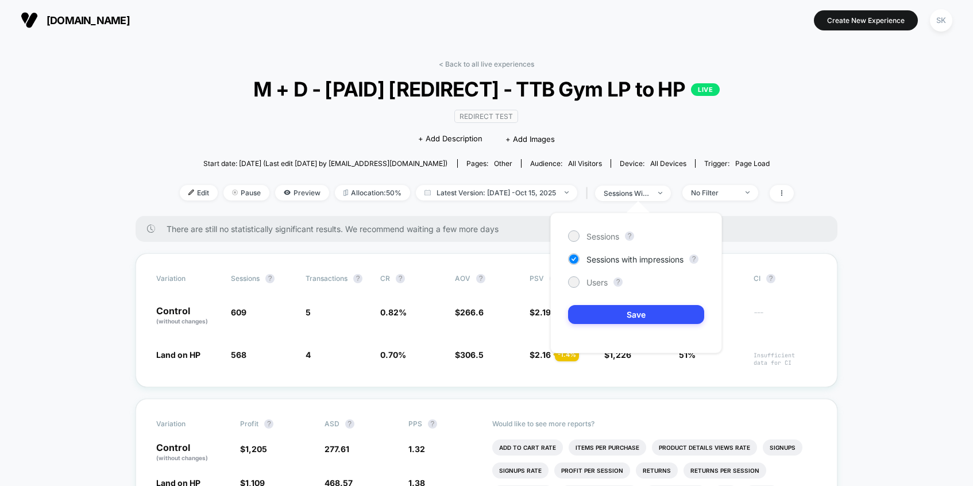
click at [623, 233] on div "Sessions ?" at bounding box center [636, 235] width 136 height 11
click at [607, 243] on div "Sessions ? Sessions with impressions ? Users ? Save" at bounding box center [637, 283] width 172 height 141
click at [609, 238] on span "Sessions" at bounding box center [603, 237] width 33 height 10
click at [599, 318] on button "Save" at bounding box center [636, 314] width 136 height 19
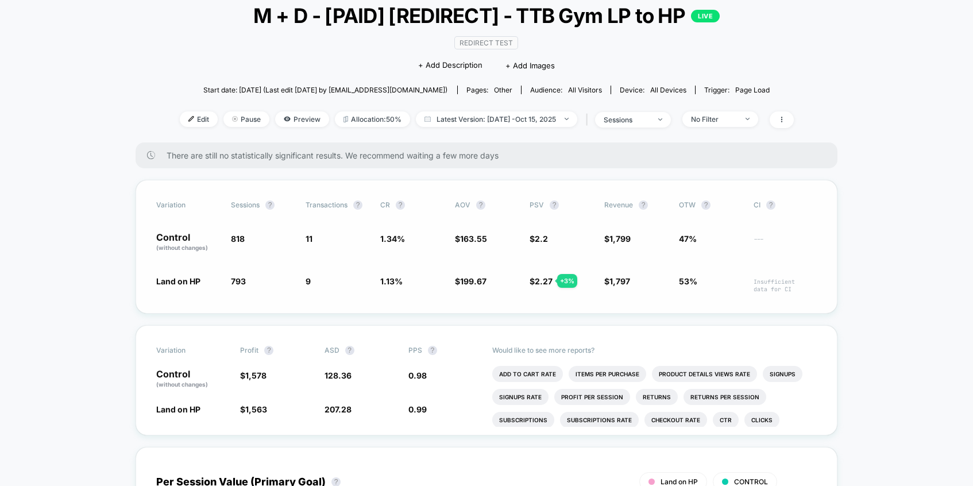
scroll to position [83, 0]
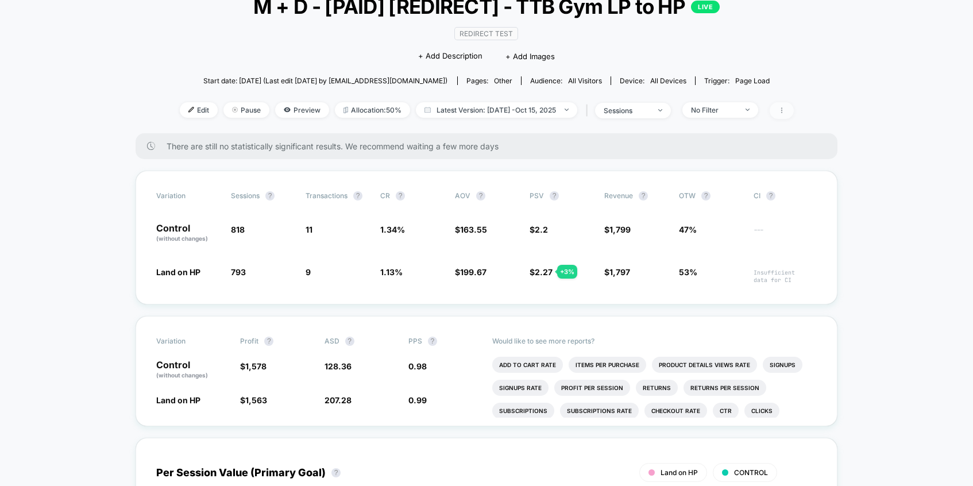
click at [786, 109] on icon at bounding box center [782, 110] width 7 height 7
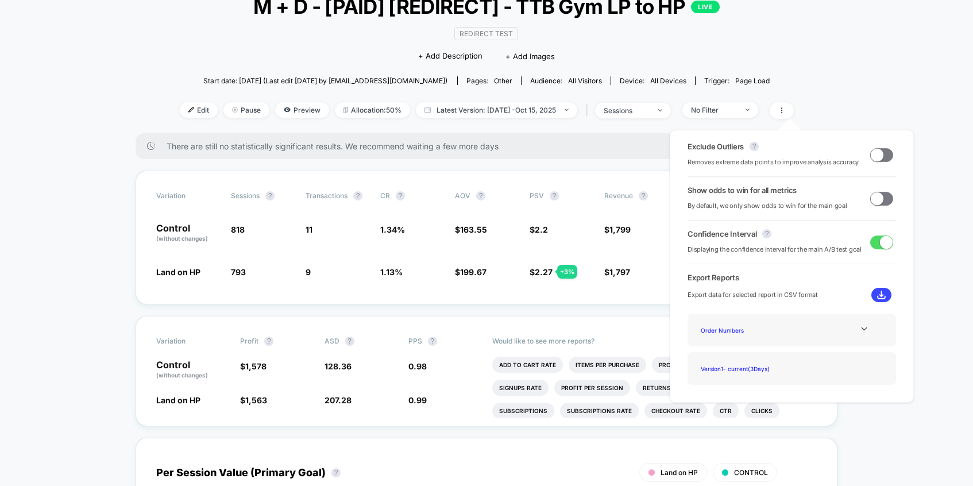
click at [877, 158] on span at bounding box center [877, 154] width 13 height 13
click at [875, 196] on span at bounding box center [877, 198] width 13 height 13
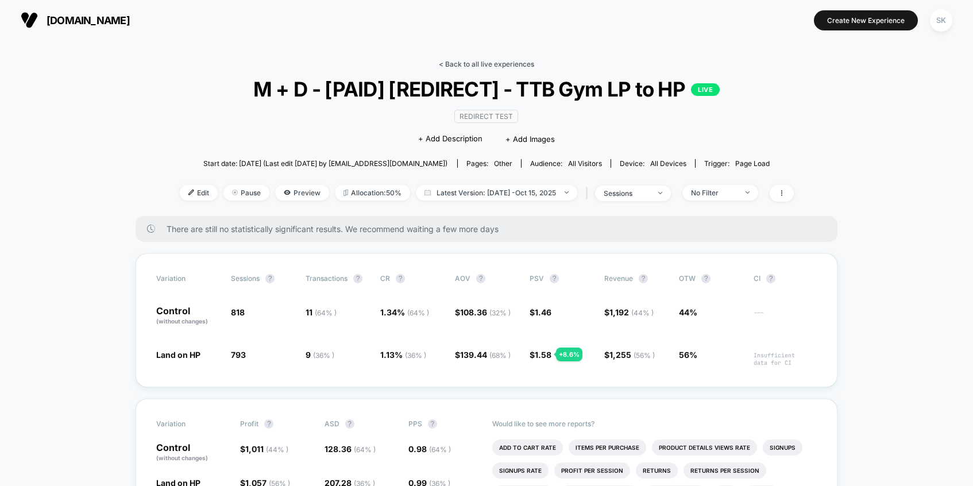
click at [507, 60] on link "< Back to all live experiences" at bounding box center [486, 64] width 95 height 9
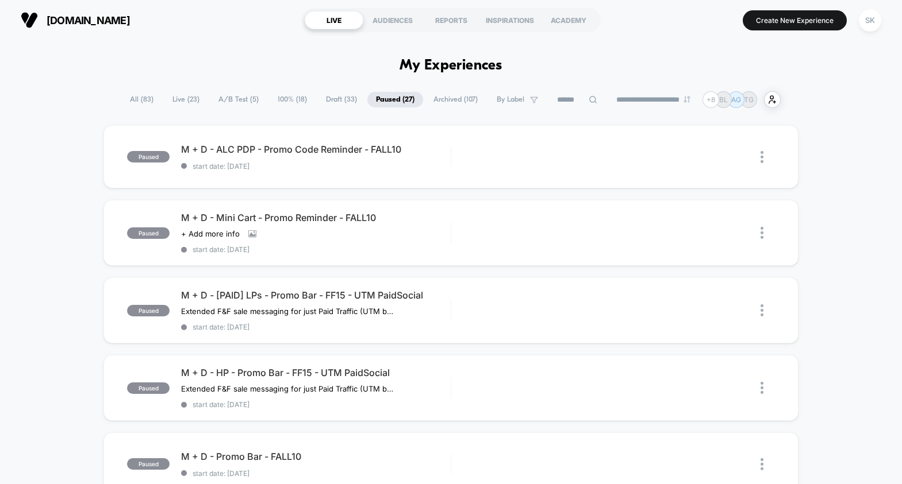
click at [128, 95] on span "All ( 83 )" at bounding box center [141, 100] width 41 height 16
